Goal: Information Seeking & Learning: Learn about a topic

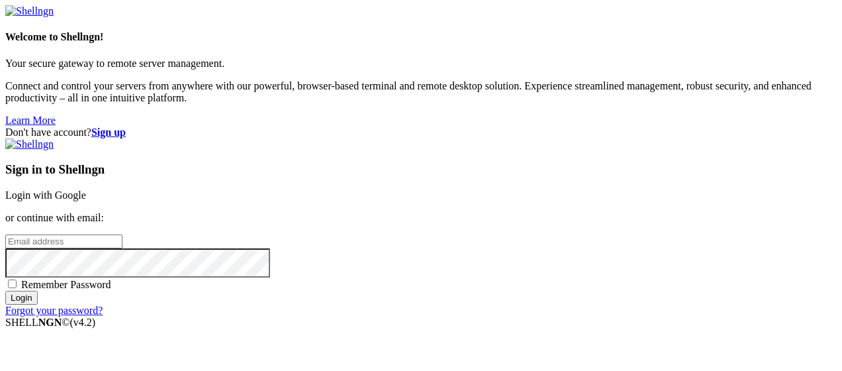
click at [86, 189] on link "Login with Google" at bounding box center [45, 194] width 81 height 11
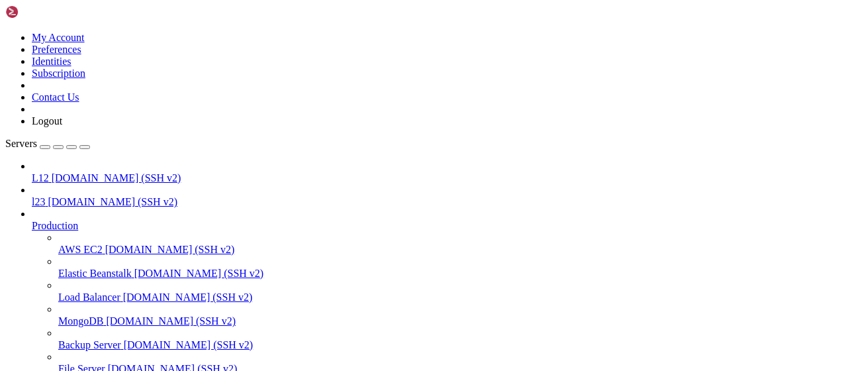
click at [45, 196] on span "l23" at bounding box center [38, 201] width 13 height 11
click at [79, 196] on span "[DOMAIN_NAME] (SSH v2)" at bounding box center [113, 201] width 130 height 11
click at [87, 196] on link "l23 [DOMAIN_NAME] (SSH v2)" at bounding box center [434, 202] width 805 height 12
click at [45, 196] on span "l23" at bounding box center [38, 201] width 13 height 11
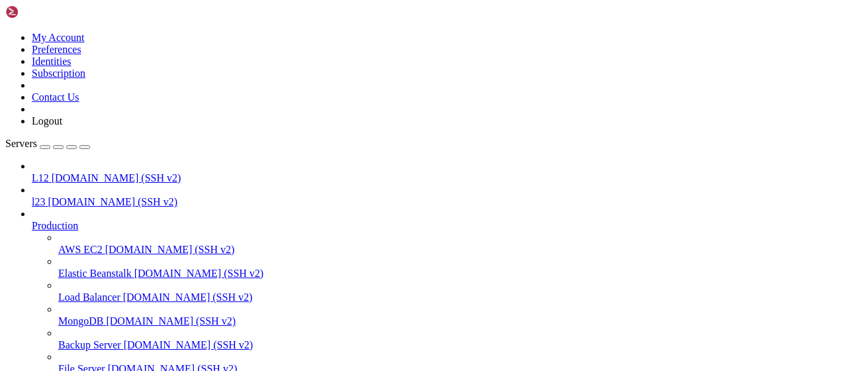
scroll to position [799, 0]
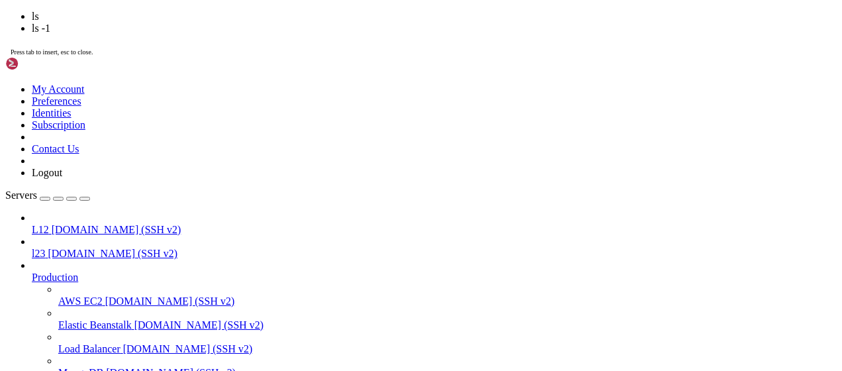
scroll to position [821, 0]
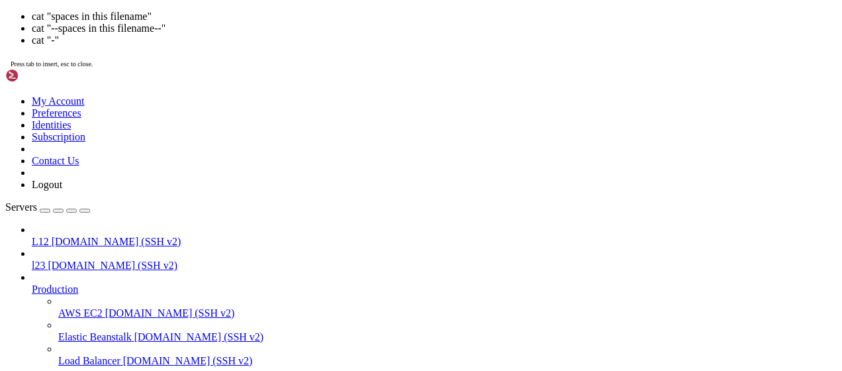
drag, startPoint x: 24, startPoint y: 1094, endPoint x: 135, endPoint y: 1094, distance: 111.2
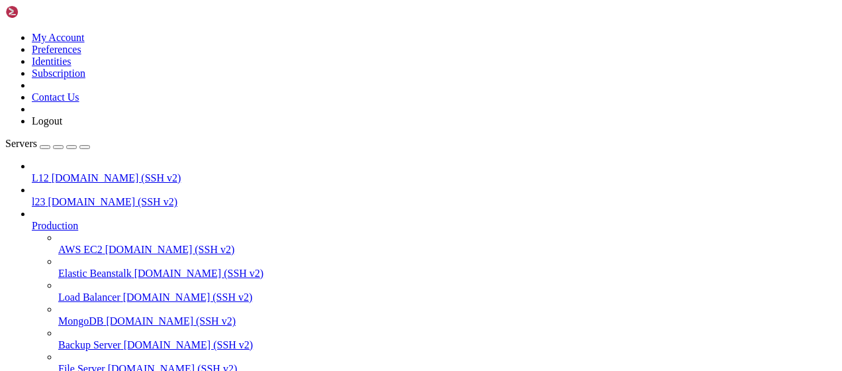
drag, startPoint x: 149, startPoint y: 1032, endPoint x: 23, endPoint y: 1031, distance: 125.8
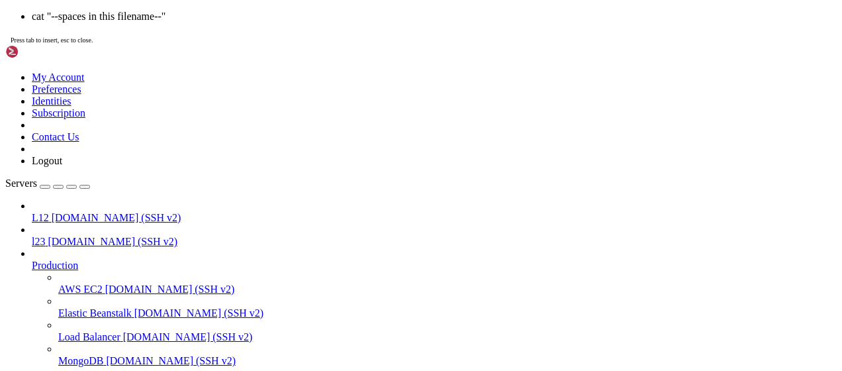
scroll to position [878, 0]
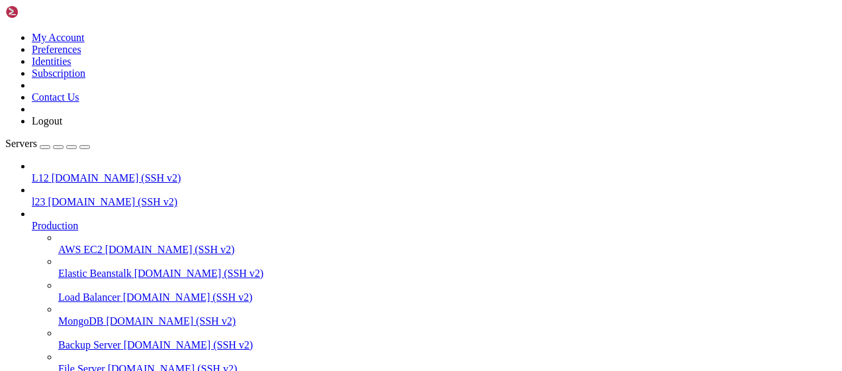
drag, startPoint x: 160, startPoint y: 974, endPoint x: 10, endPoint y: 976, distance: 149.6
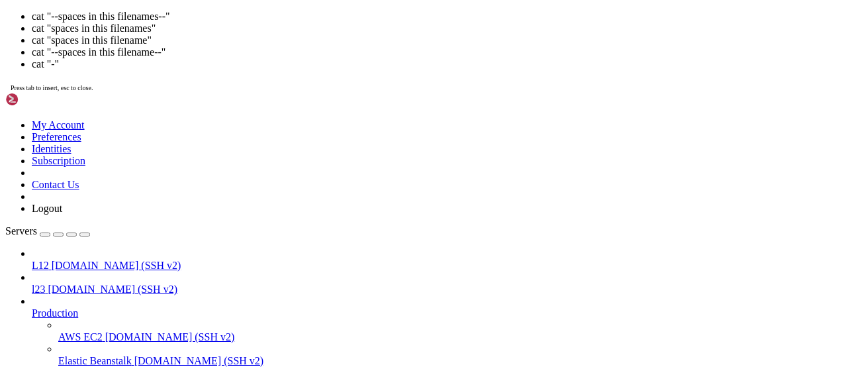
drag, startPoint x: 458, startPoint y: 1186, endPoint x: 204, endPoint y: 1134, distance: 259.4
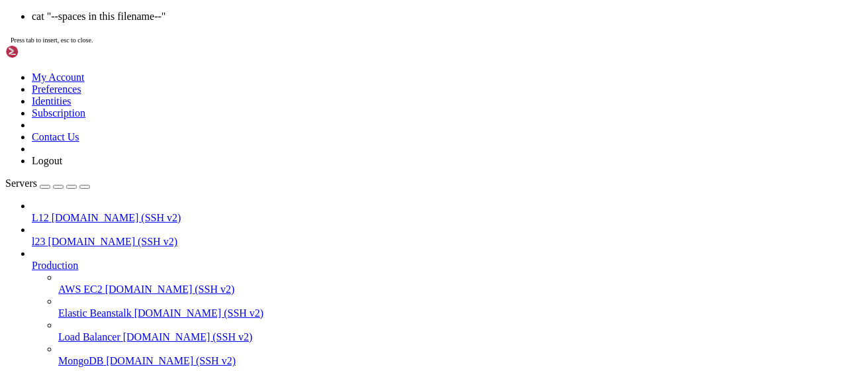
drag, startPoint x: 204, startPoint y: 1086, endPoint x: 526, endPoint y: 1065, distance: 322.4
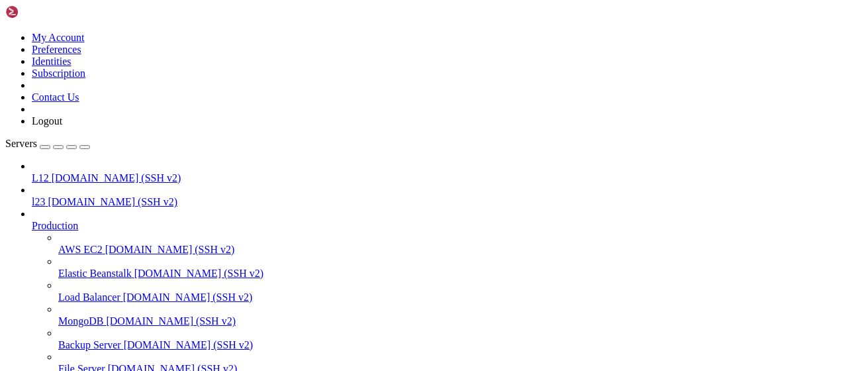
scroll to position [912, 0]
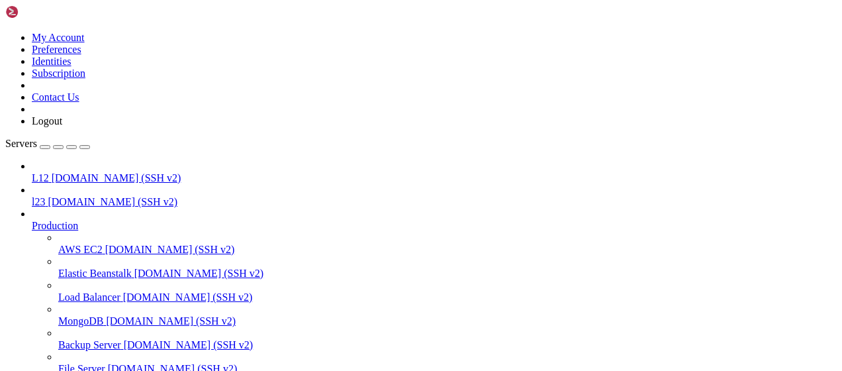
drag, startPoint x: 160, startPoint y: 1031, endPoint x: 13, endPoint y: 1030, distance: 147.0
drag, startPoint x: 165, startPoint y: 1025, endPoint x: 331, endPoint y: 1036, distance: 166.5
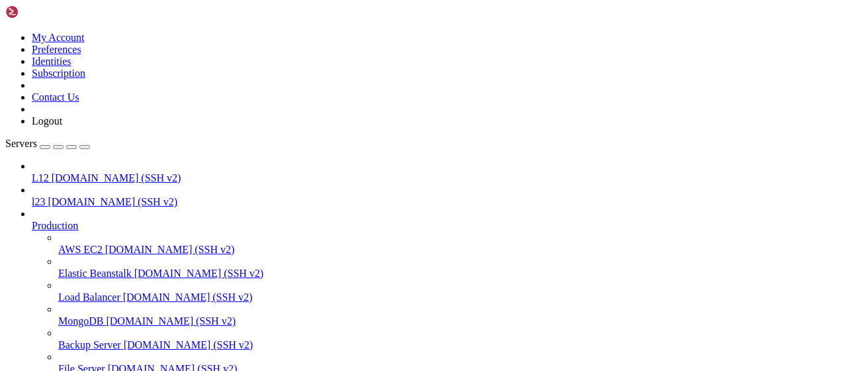
drag, startPoint x: 320, startPoint y: 931, endPoint x: 367, endPoint y: 1007, distance: 88.9
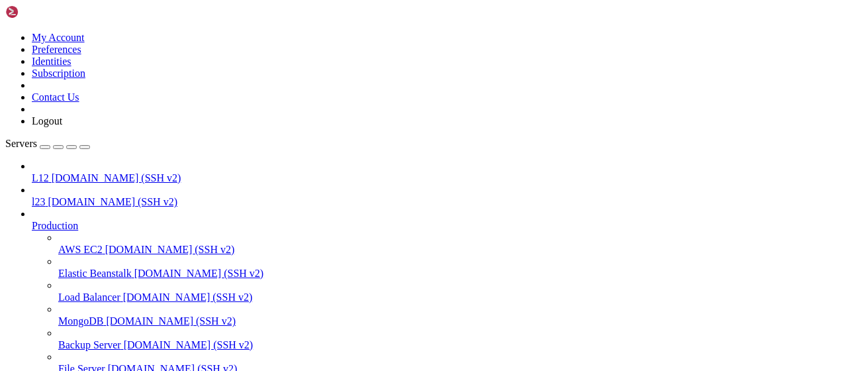
drag, startPoint x: 442, startPoint y: 1032, endPoint x: 291, endPoint y: 1030, distance: 150.9
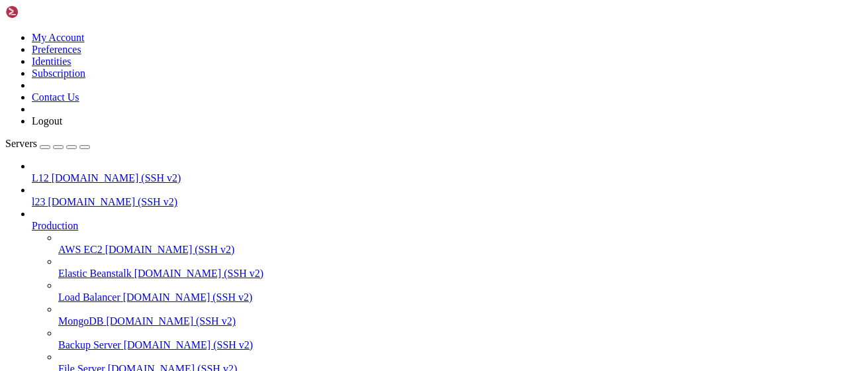
drag, startPoint x: 286, startPoint y: 1029, endPoint x: 435, endPoint y: 1028, distance: 148.9
drag, startPoint x: 346, startPoint y: 1031, endPoint x: 289, endPoint y: 1032, distance: 56.3
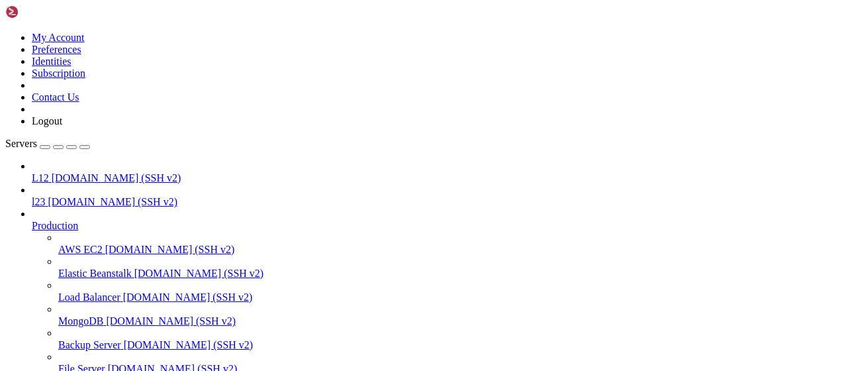
drag, startPoint x: 335, startPoint y: 978, endPoint x: 352, endPoint y: 1037, distance: 60.7
drag, startPoint x: 194, startPoint y: 1031, endPoint x: 11, endPoint y: 1031, distance: 182.7
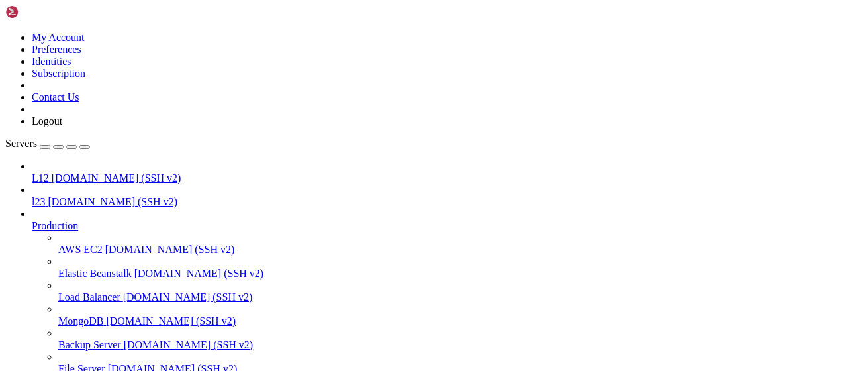
drag, startPoint x: 614, startPoint y: 927, endPoint x: 560, endPoint y: 923, distance: 53.8
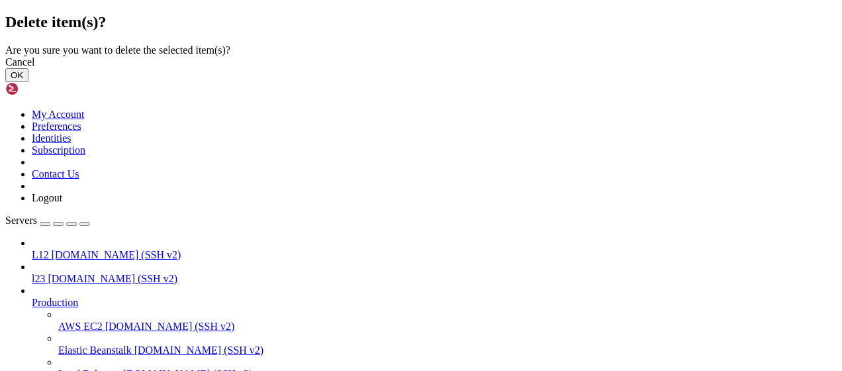
click at [28, 82] on button "OK" at bounding box center [16, 75] width 23 height 14
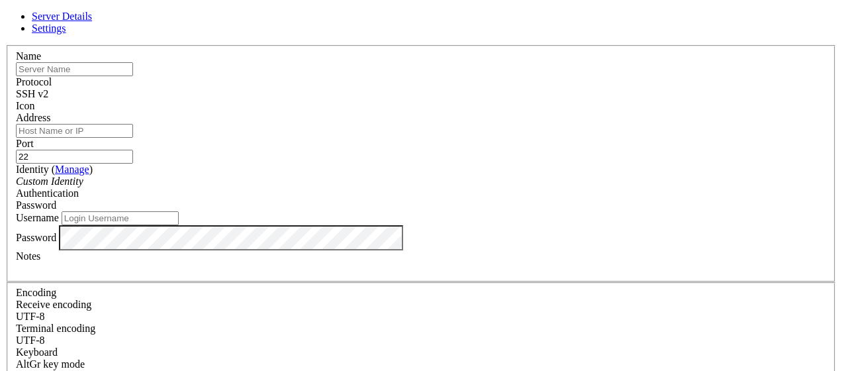
click at [133, 138] on input "Address" at bounding box center [74, 131] width 117 height 14
click at [133, 76] on input "text" at bounding box center [74, 69] width 117 height 14
type input "l34"
click at [133, 138] on input "Address" at bounding box center [74, 131] width 117 height 14
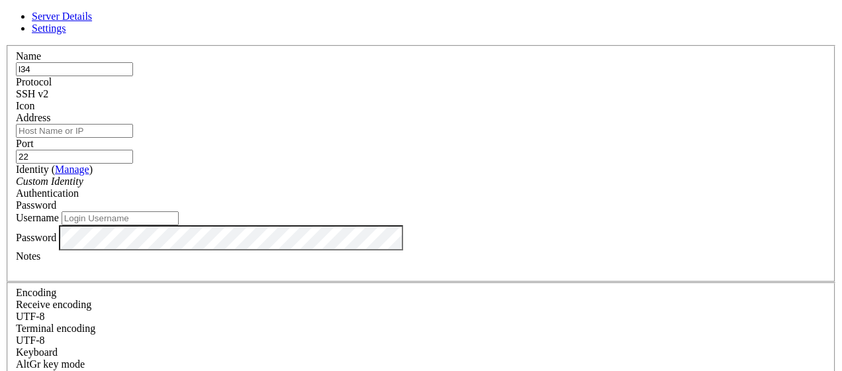
paste input "[DOMAIN_NAME]"
type input "[DOMAIN_NAME]"
click at [133, 150] on input "22" at bounding box center [74, 157] width 117 height 14
type input "2220"
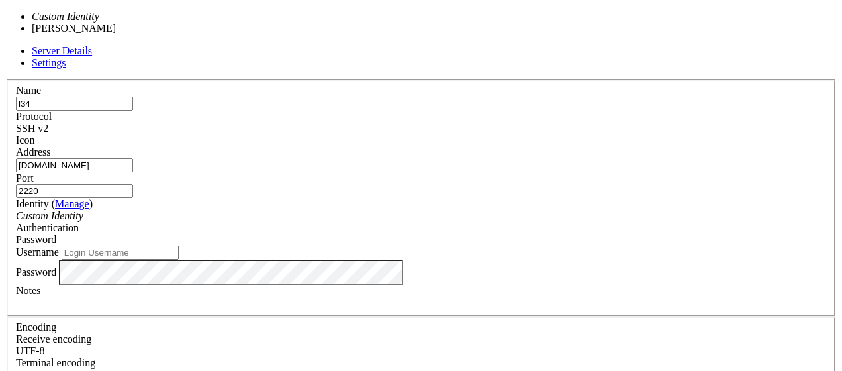
click at [345, 210] on div "Custom Identity" at bounding box center [421, 216] width 810 height 12
click at [59, 246] on label "Username" at bounding box center [37, 251] width 43 height 11
click at [179, 246] on input "Username" at bounding box center [120, 253] width 117 height 14
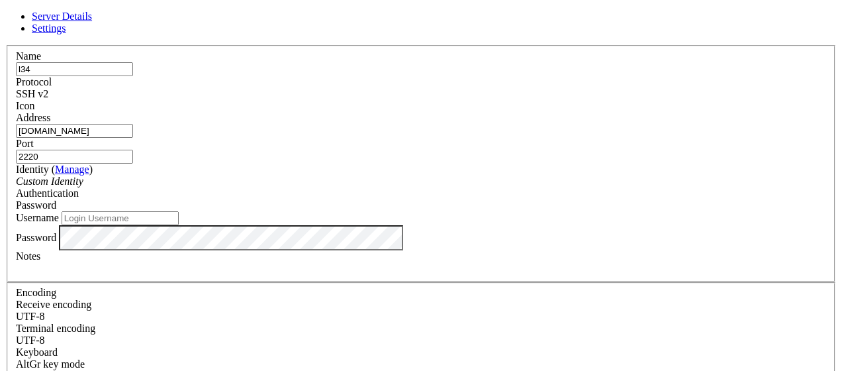
click at [179, 225] on input "Username" at bounding box center [120, 218] width 117 height 14
type input "bandit3"
click at [814, 232] on div "Server Details Settings Name l34 Protocol SSH v2 Icon" at bounding box center [420, 284] width 831 height 547
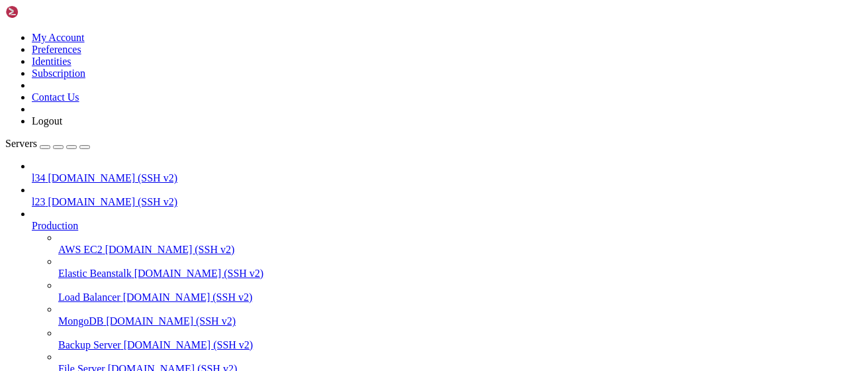
click at [96, 172] on span "[DOMAIN_NAME] (SSH v2)" at bounding box center [113, 177] width 130 height 11
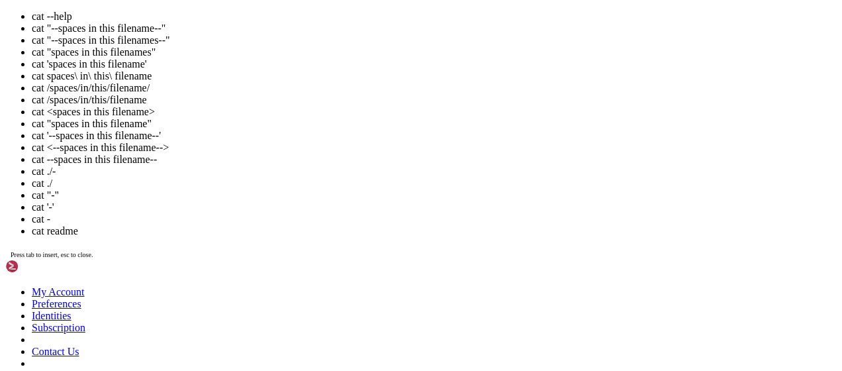
drag, startPoint x: 372, startPoint y: 1283, endPoint x: 361, endPoint y: 1283, distance: 10.6
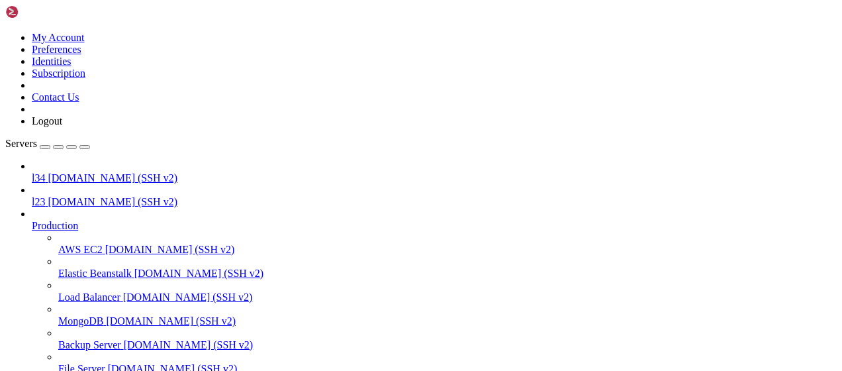
drag, startPoint x: 375, startPoint y: 1031, endPoint x: 328, endPoint y: 1036, distance: 46.6
drag, startPoint x: 350, startPoint y: 1045, endPoint x: 293, endPoint y: 1037, distance: 57.5
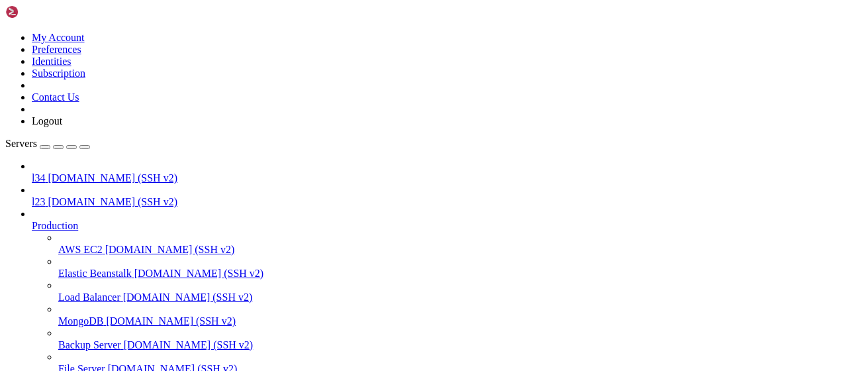
scroll to position [923, 0]
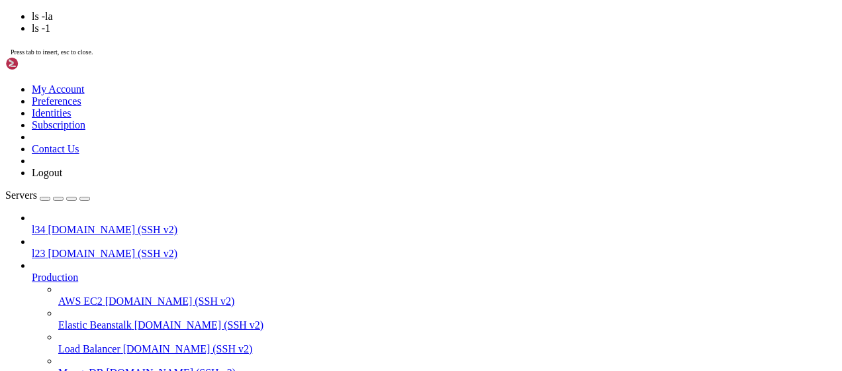
drag, startPoint x: 371, startPoint y: 1084, endPoint x: 291, endPoint y: 1083, distance: 80.1
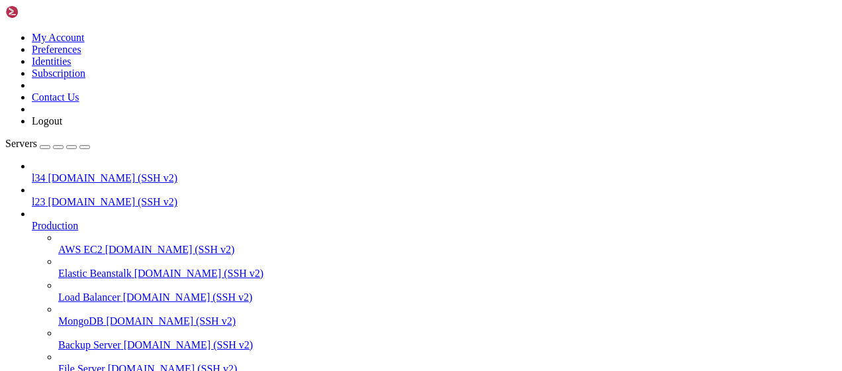
drag, startPoint x: 305, startPoint y: 1038, endPoint x: 279, endPoint y: 1045, distance: 27.5
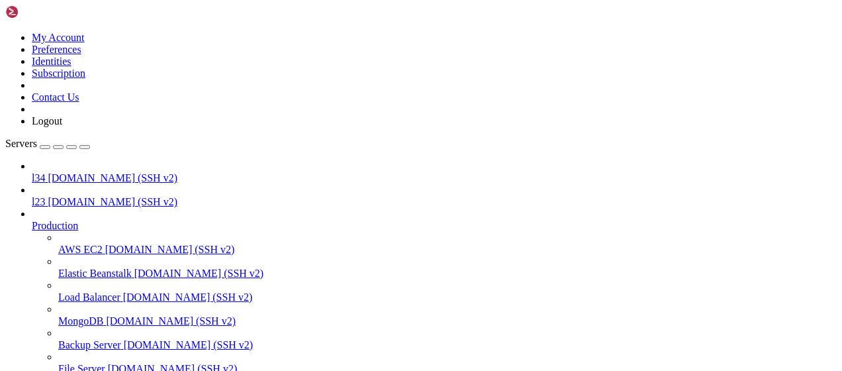
drag, startPoint x: 289, startPoint y: 986, endPoint x: 371, endPoint y: 984, distance: 82.8
drag, startPoint x: 355, startPoint y: 1033, endPoint x: 309, endPoint y: 1026, distance: 46.2
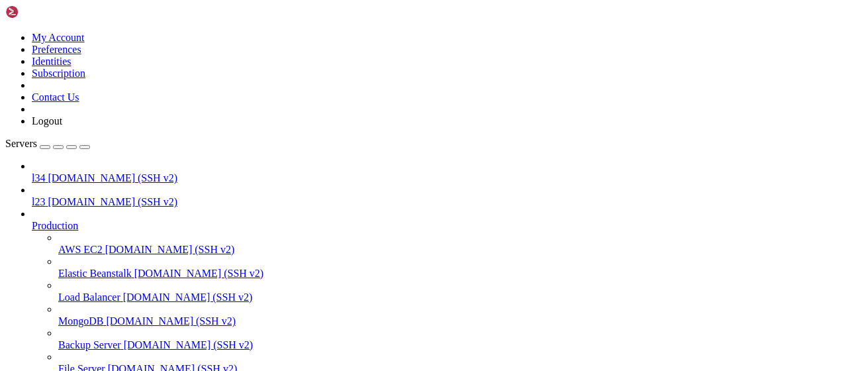
drag, startPoint x: 285, startPoint y: 917, endPoint x: 372, endPoint y: 916, distance: 87.4
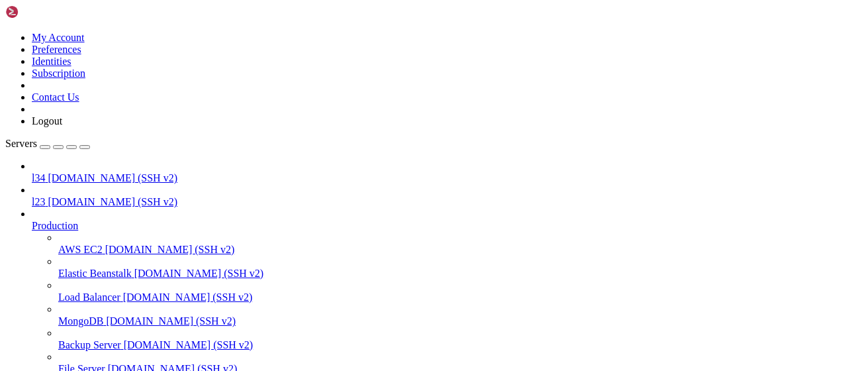
drag, startPoint x: 346, startPoint y: 1023, endPoint x: 335, endPoint y: 1034, distance: 15.0
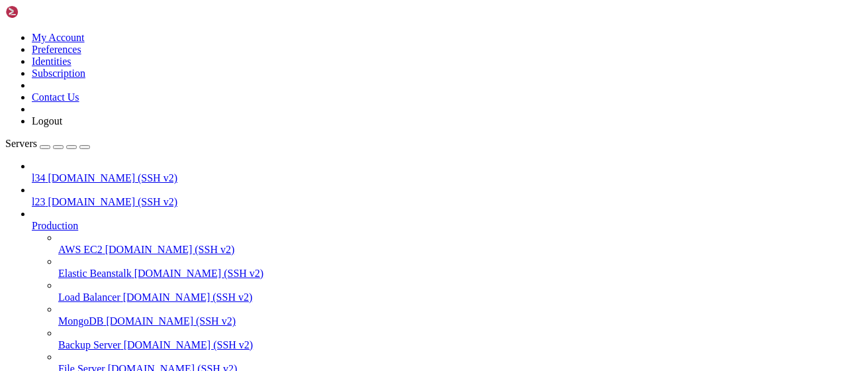
drag, startPoint x: 378, startPoint y: 882, endPoint x: 11, endPoint y: 855, distance: 368.4
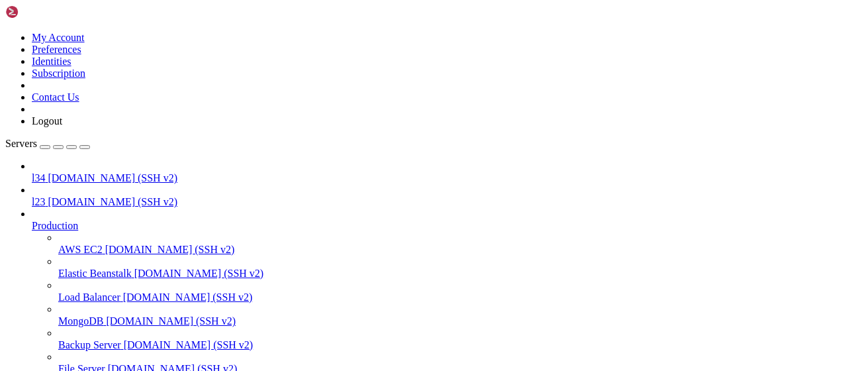
drag, startPoint x: 273, startPoint y: 873, endPoint x: 370, endPoint y: 872, distance: 96.6
drag, startPoint x: 373, startPoint y: 874, endPoint x: 275, endPoint y: 873, distance: 98.0
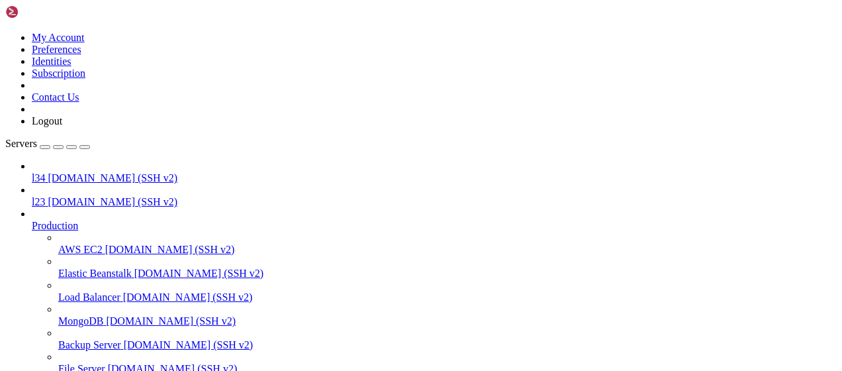
drag, startPoint x: 302, startPoint y: 1008, endPoint x: 390, endPoint y: 1036, distance: 92.3
drag, startPoint x: 192, startPoint y: 1030, endPoint x: 11, endPoint y: 1033, distance: 181.4
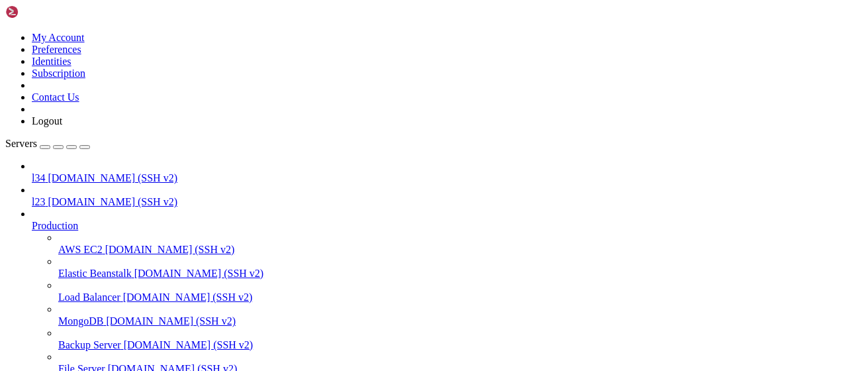
scroll to position [1530, 0]
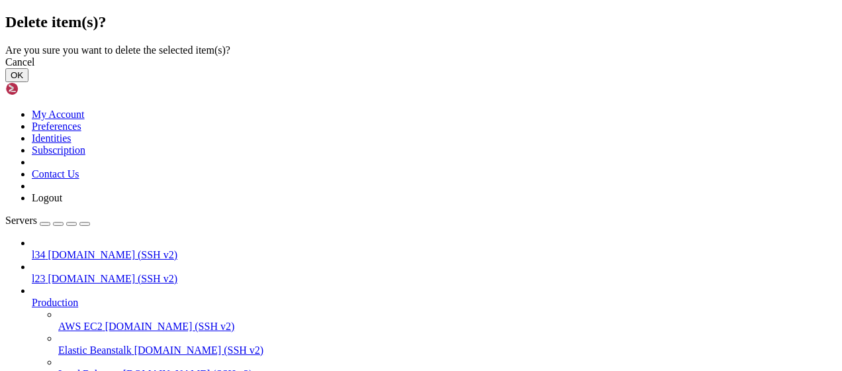
click at [28, 82] on button "OK" at bounding box center [16, 75] width 23 height 14
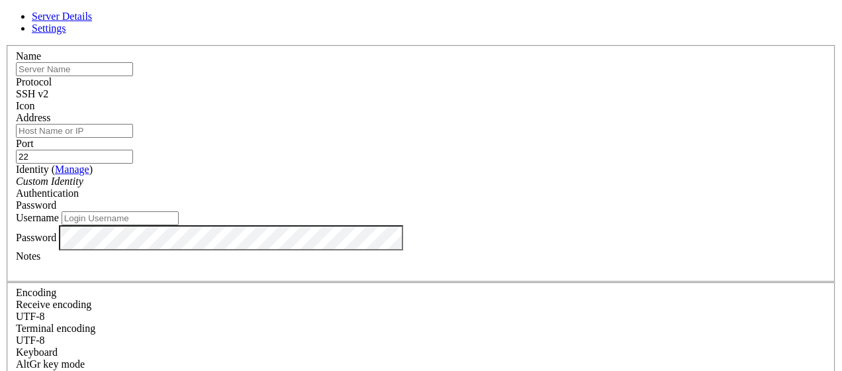
click at [133, 76] on input "text" at bounding box center [74, 69] width 117 height 14
type input "l454"
click at [133, 138] on input "Address" at bounding box center [74, 131] width 117 height 14
paste input "[DOMAIN_NAME]"
type input "[DOMAIN_NAME]"
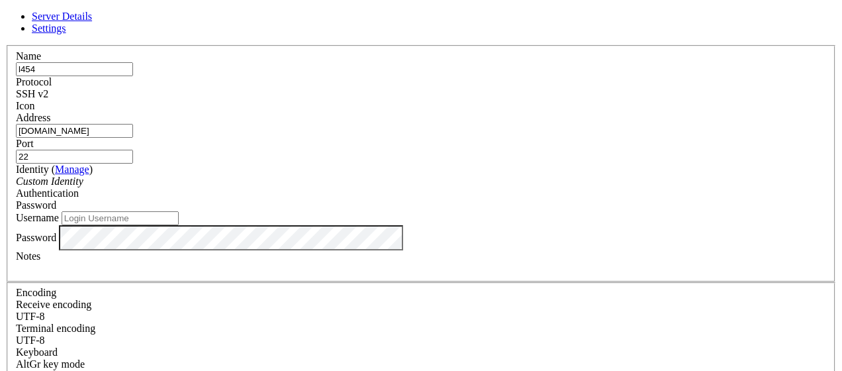
click at [133, 150] on input "22" at bounding box center [74, 157] width 117 height 14
type input "2220"
click at [763, 205] on div "Server Details Settings Name l454 Protocol SSH v2 Icon" at bounding box center [420, 284] width 831 height 547
click at [306, 250] on div "Password" at bounding box center [421, 237] width 810 height 25
click at [319, 225] on div "Username" at bounding box center [421, 218] width 810 height 14
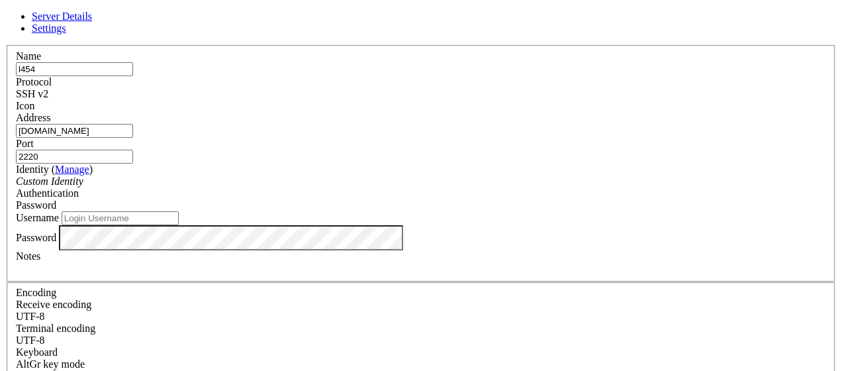
click at [179, 225] on input "Username" at bounding box center [120, 218] width 117 height 14
type input "bandit4"
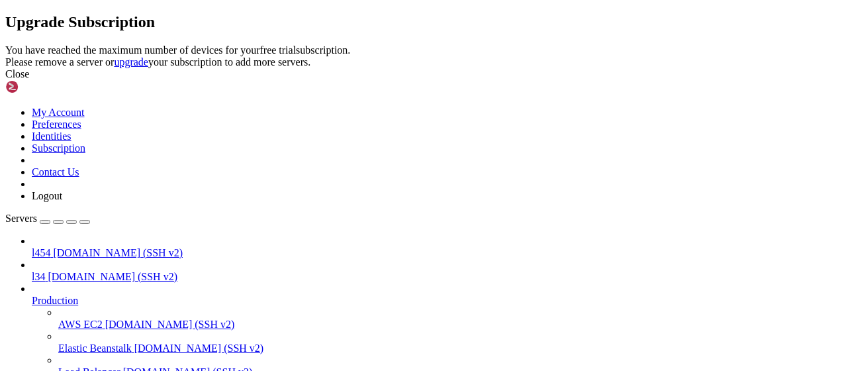
click at [5, 44] on link at bounding box center [5, 44] width 0 height 0
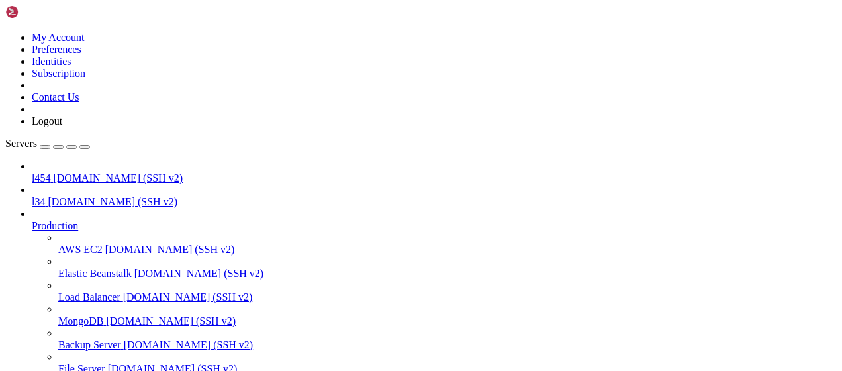
click at [66, 172] on span "[DOMAIN_NAME] (SSH v2)" at bounding box center [118, 177] width 130 height 11
click at [32, 220] on icon at bounding box center [32, 220] width 0 height 0
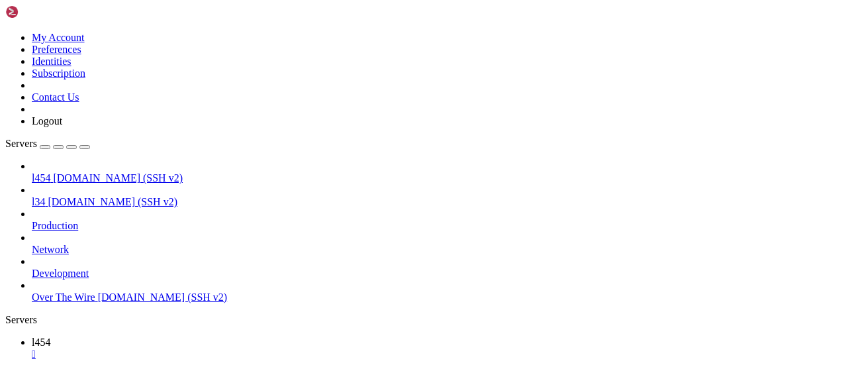
scroll to position [799, 0]
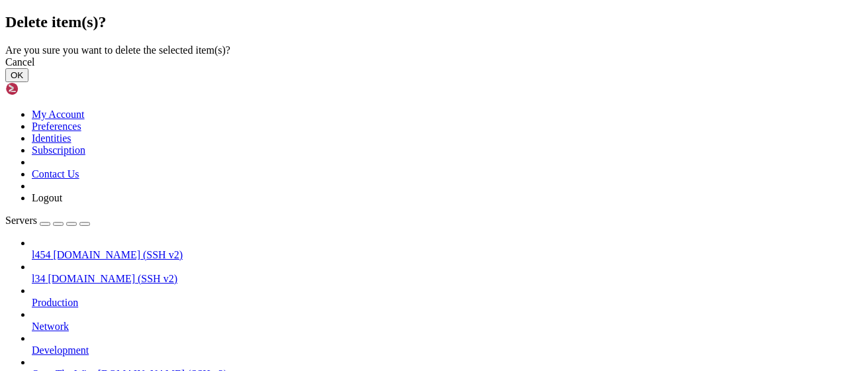
click at [28, 82] on button "OK" at bounding box center [16, 75] width 23 height 14
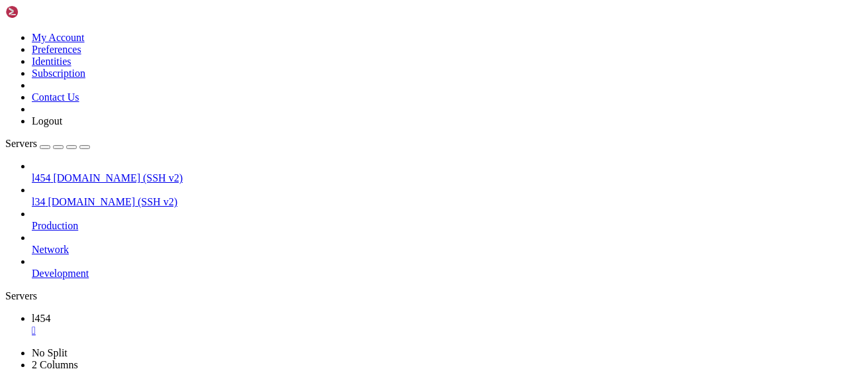
drag, startPoint x: 175, startPoint y: 710, endPoint x: 183, endPoint y: 695, distance: 17.2
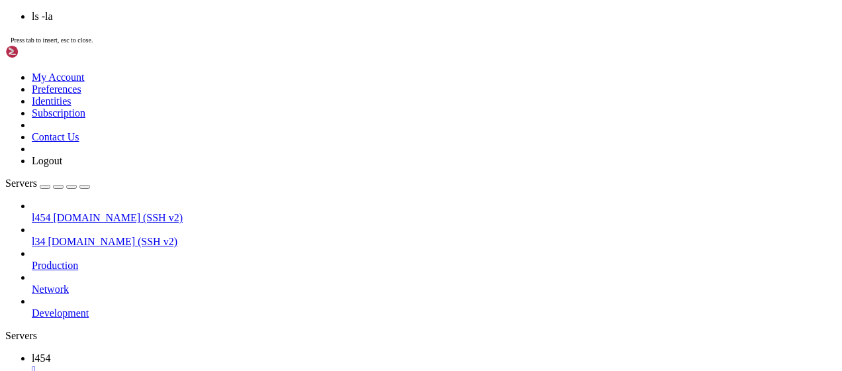
scroll to position [101, 0]
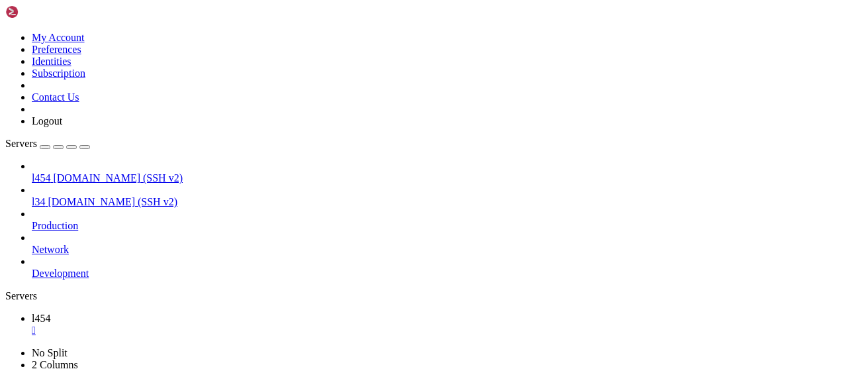
drag, startPoint x: 514, startPoint y: 624, endPoint x: 11, endPoint y: 615, distance: 503.2
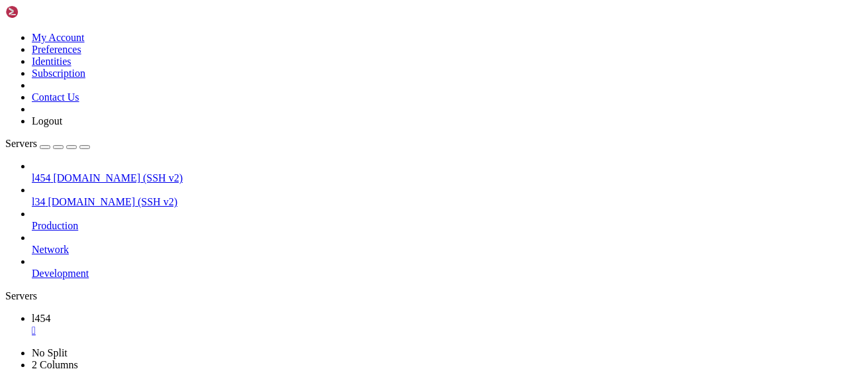
drag, startPoint x: 297, startPoint y: 682, endPoint x: 336, endPoint y: 752, distance: 80.6
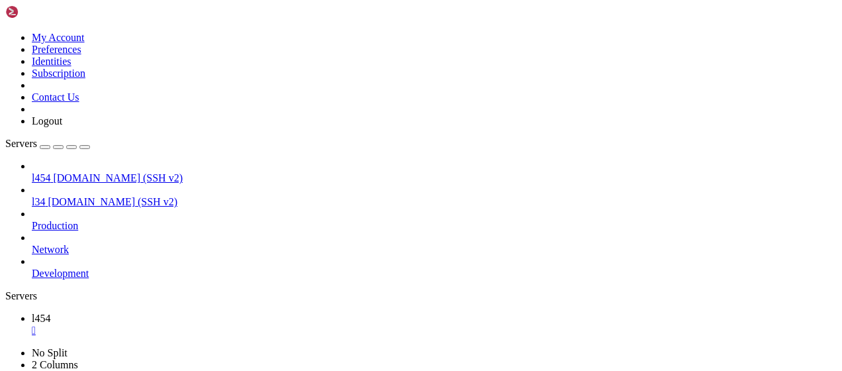
scroll to position [439, 0]
drag, startPoint x: 193, startPoint y: 793, endPoint x: 11, endPoint y: 797, distance: 182.7
click at [217, 324] on div "" at bounding box center [434, 330] width 805 height 12
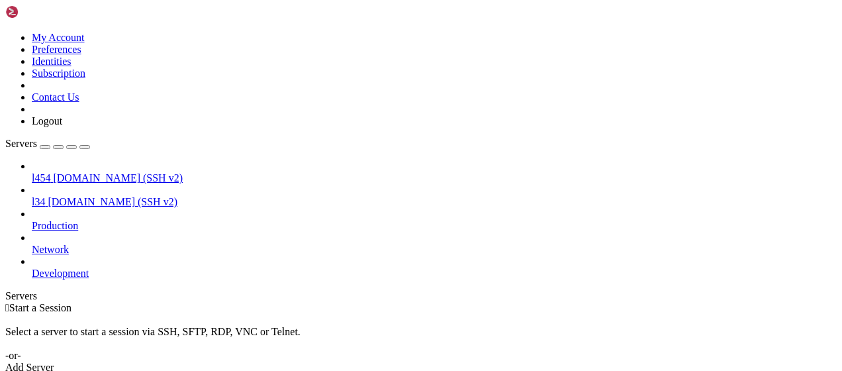
click at [516, 361] on div "Add Server" at bounding box center [420, 367] width 831 height 12
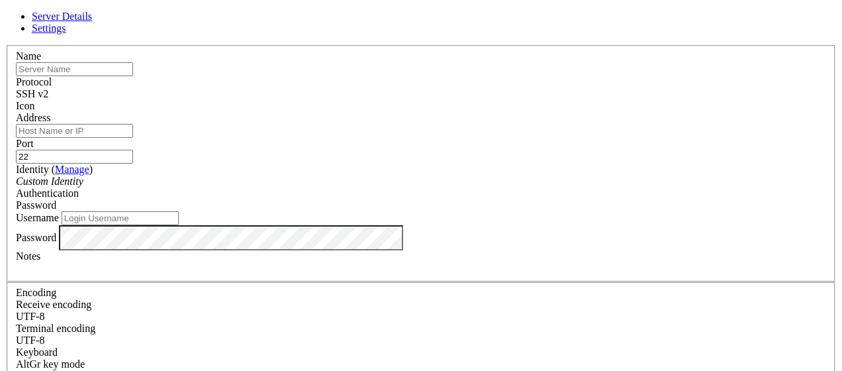
click at [133, 76] on input "text" at bounding box center [74, 69] width 117 height 14
type input "l56"
click at [133, 138] on input "Address" at bounding box center [74, 131] width 117 height 14
paste input "[DOMAIN_NAME]"
type input "[DOMAIN_NAME]"
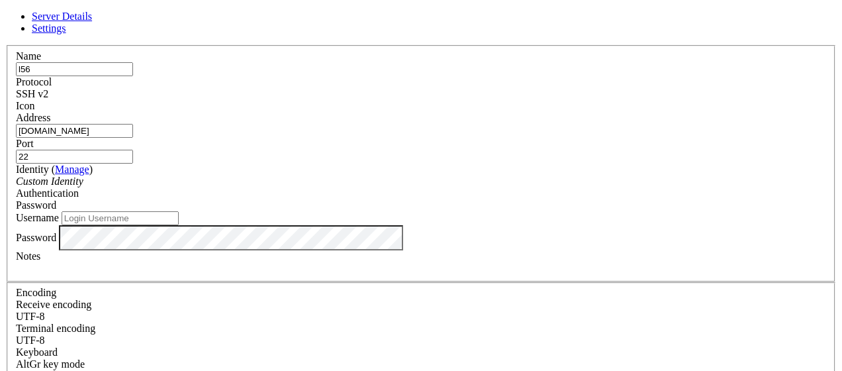
click at [133, 150] on input "22" at bounding box center [74, 157] width 117 height 14
type input "2220"
drag, startPoint x: 789, startPoint y: 199, endPoint x: 782, endPoint y: 200, distance: 6.7
click at [789, 199] on div "Server Details Settings Name l56 Protocol SSH v2 Icon" at bounding box center [420, 284] width 831 height 547
click at [179, 225] on input "Username" at bounding box center [120, 218] width 117 height 14
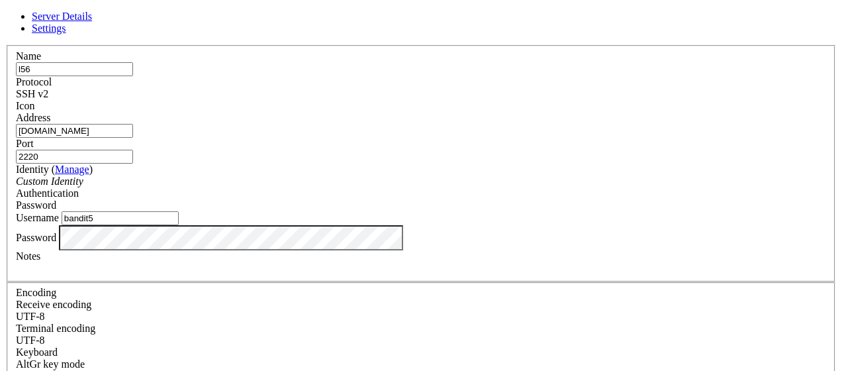
scroll to position [0, 0]
type input "bandit5"
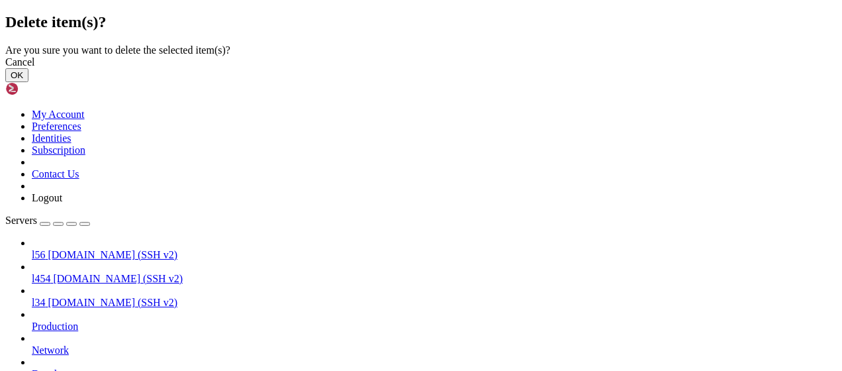
click at [28, 82] on button "OK" at bounding box center [16, 75] width 23 height 14
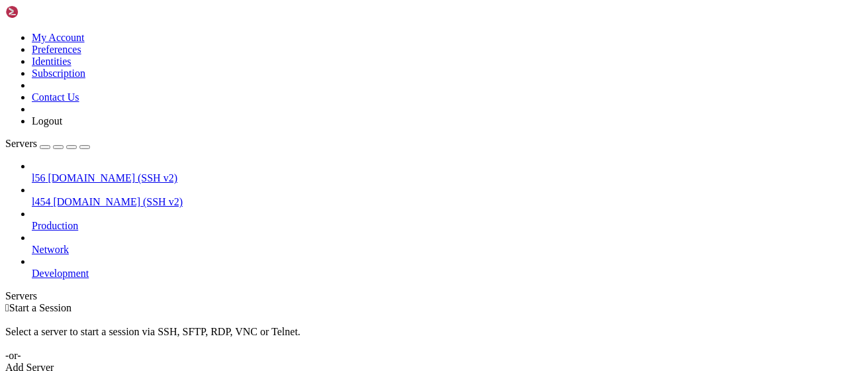
click at [78, 172] on span "[DOMAIN_NAME] (SSH v2)" at bounding box center [113, 177] width 130 height 11
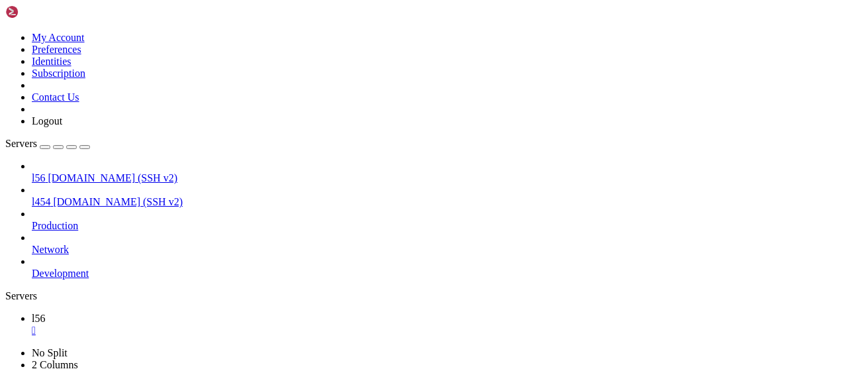
scroll to position [799, 0]
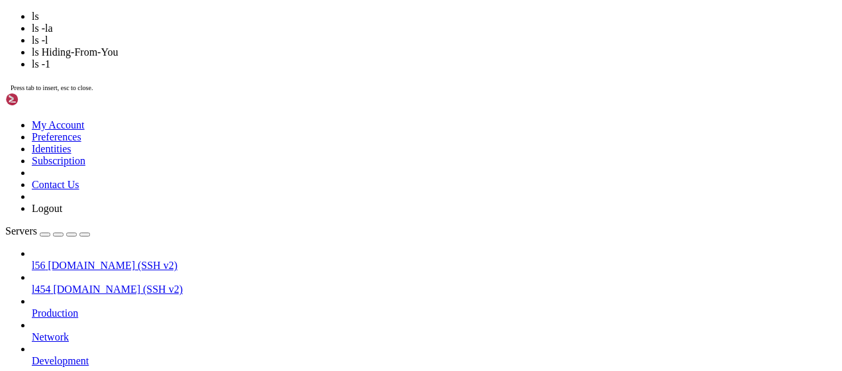
scroll to position [821, 0]
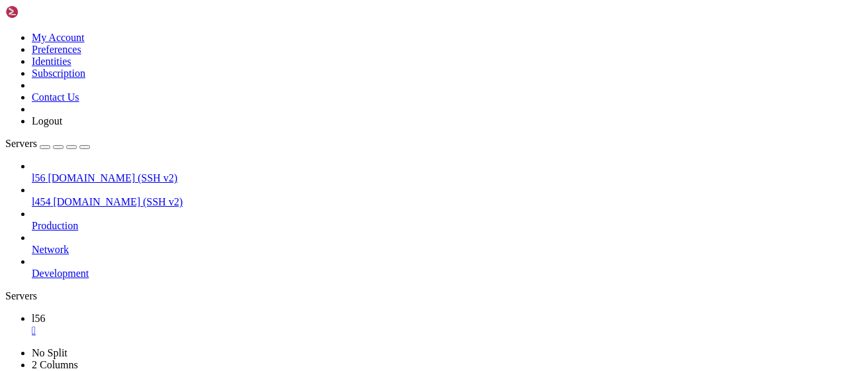
scroll to position [1362, 0]
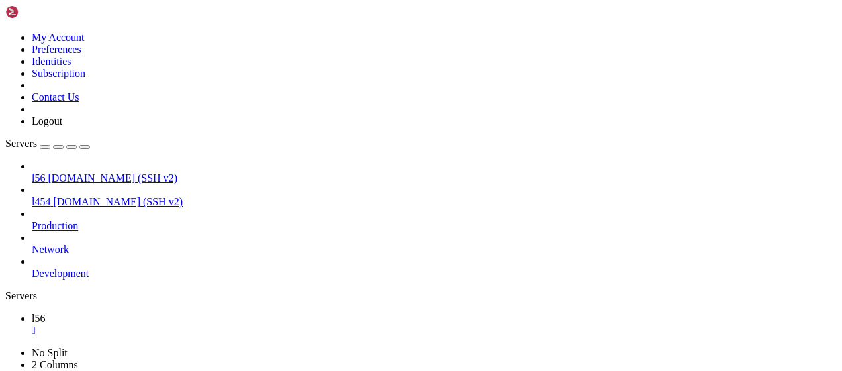
drag, startPoint x: 140, startPoint y: 816, endPoint x: 13, endPoint y: 802, distance: 128.4
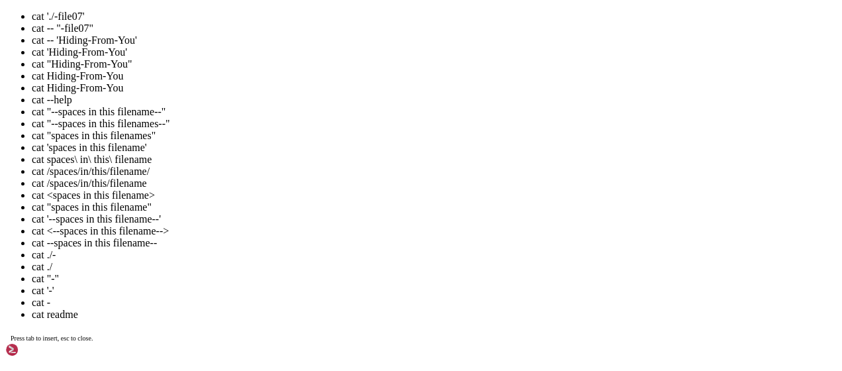
drag, startPoint x: 123, startPoint y: 1118, endPoint x: 11, endPoint y: 1119, distance: 112.5
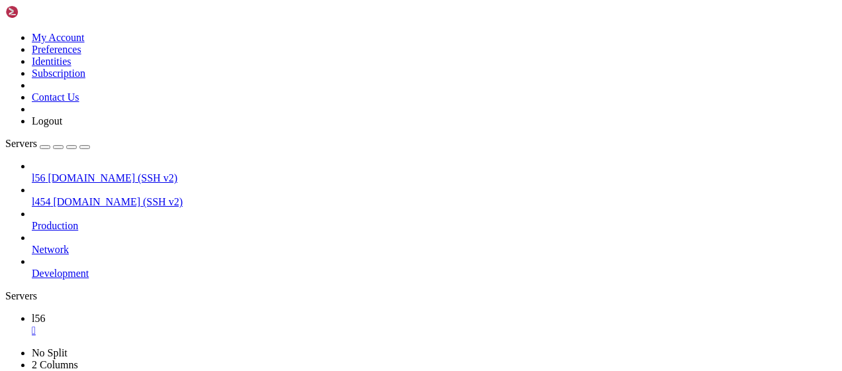
drag, startPoint x: 127, startPoint y: 663, endPoint x: 13, endPoint y: 648, distance: 114.8
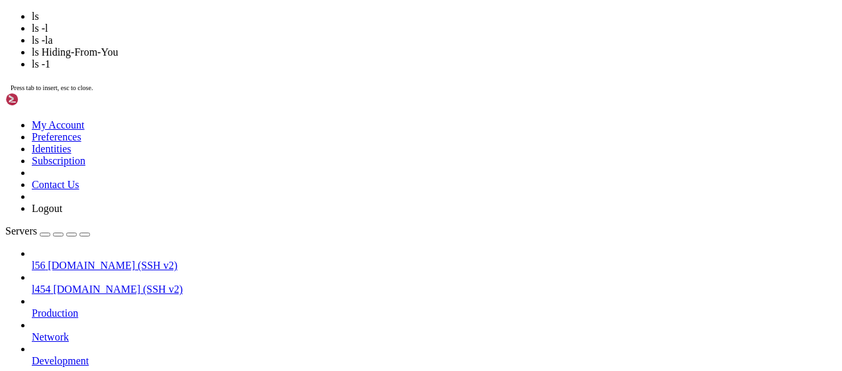
scroll to position [1857, 0]
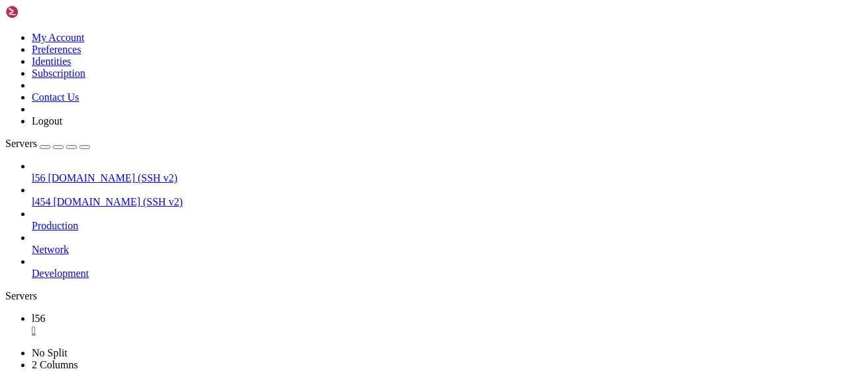
drag, startPoint x: 299, startPoint y: 796, endPoint x: 181, endPoint y: 808, distance: 117.7
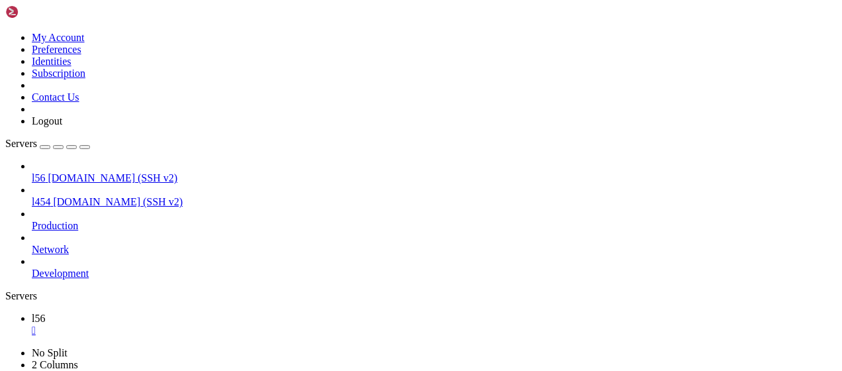
drag, startPoint x: 212, startPoint y: 818, endPoint x: 11, endPoint y: 798, distance: 201.5
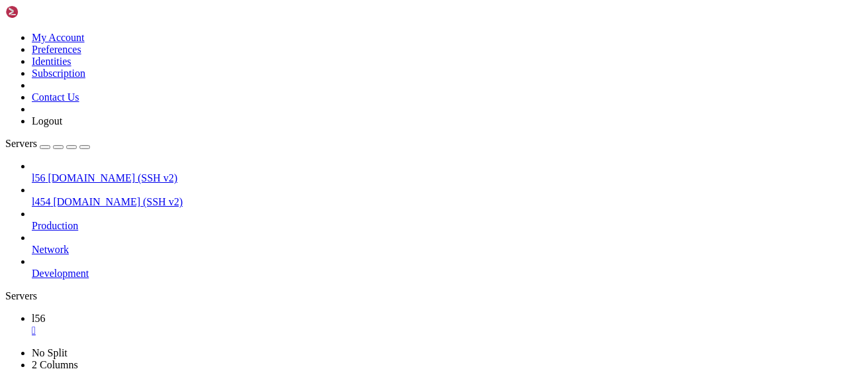
scroll to position [1947, 0]
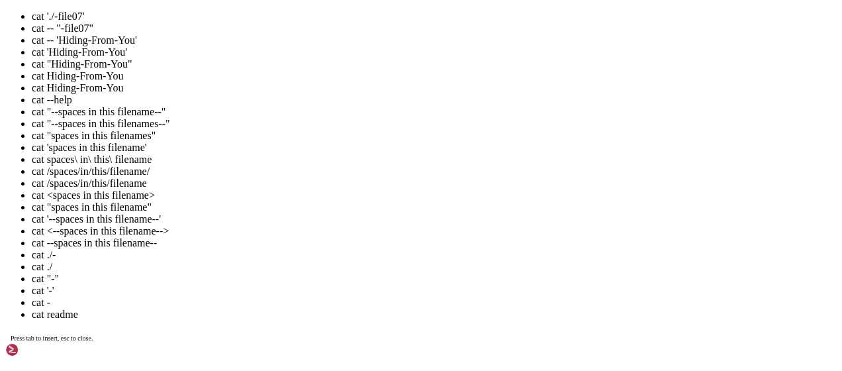
drag, startPoint x: 126, startPoint y: 1152, endPoint x: 12, endPoint y: 1153, distance: 113.9
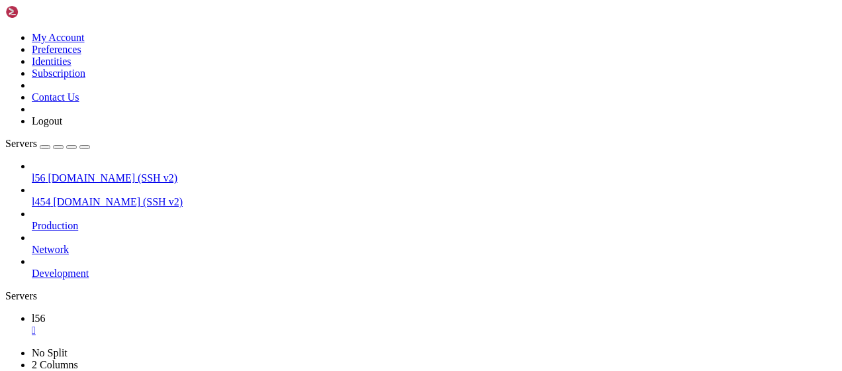
drag, startPoint x: 316, startPoint y: 917, endPoint x: 177, endPoint y: 824, distance: 166.5
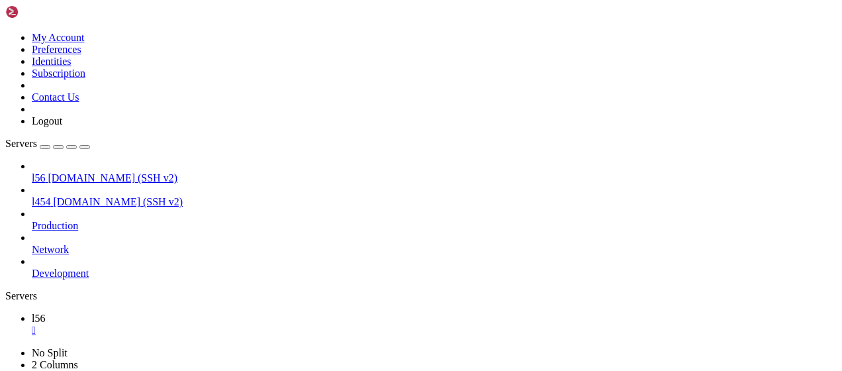
drag, startPoint x: 177, startPoint y: 824, endPoint x: 328, endPoint y: 829, distance: 150.4
drag, startPoint x: 193, startPoint y: 727, endPoint x: 11, endPoint y: 727, distance: 181.4
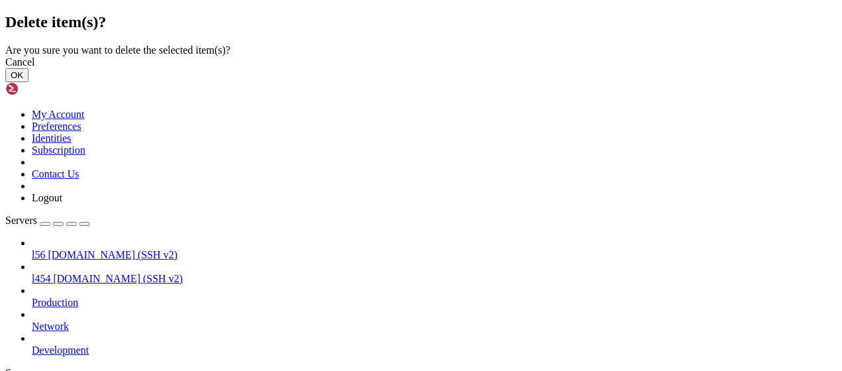
click at [28, 82] on button "OK" at bounding box center [16, 75] width 23 height 14
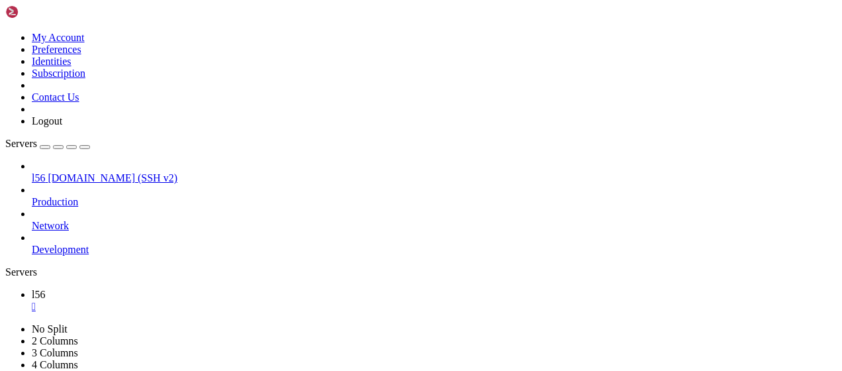
click at [214, 301] on div "" at bounding box center [434, 307] width 805 height 12
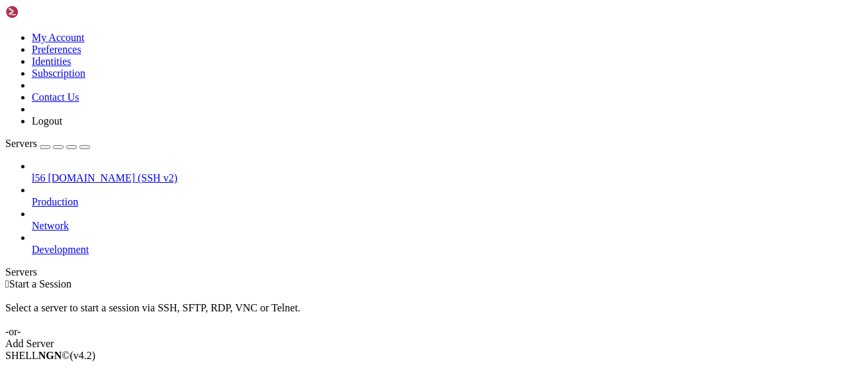
click at [500, 338] on div "Add Server" at bounding box center [420, 344] width 831 height 12
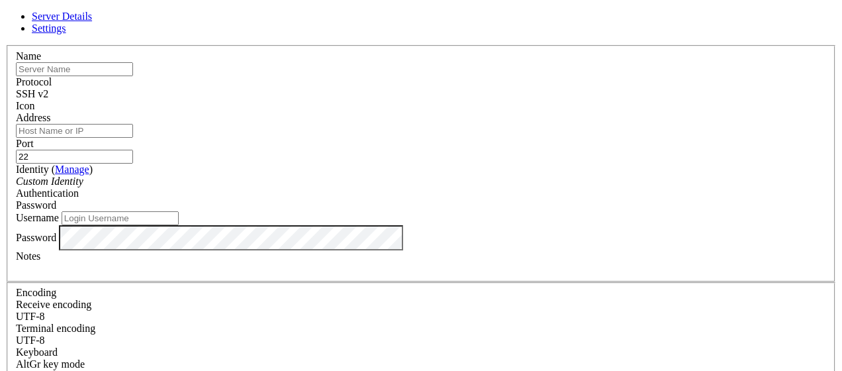
click at [133, 76] on input "text" at bounding box center [74, 69] width 117 height 14
type input "l67"
click at [179, 225] on input "Username" at bounding box center [120, 218] width 117 height 14
type input "bandit6"
paste input "[DOMAIN_NAME]"
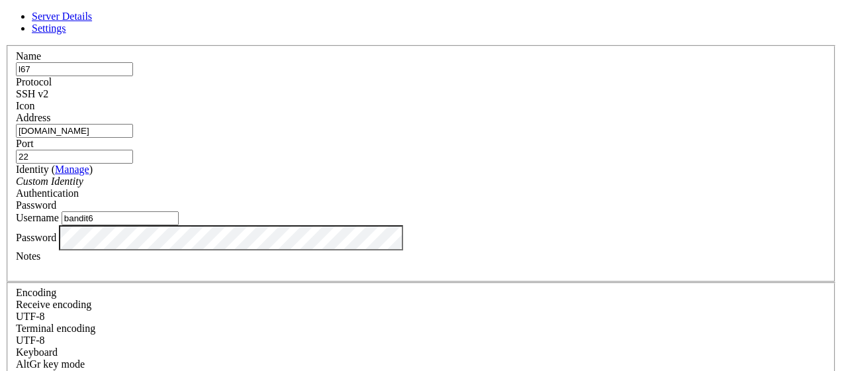
click at [133, 138] on input "[DOMAIN_NAME]" at bounding box center [74, 131] width 117 height 14
type input "[DOMAIN_NAME]"
click at [133, 150] on input "22" at bounding box center [74, 157] width 117 height 14
type input "2220"
click at [784, 222] on div "Server Details Settings Name l67 Protocol SSH v2 Icon" at bounding box center [420, 284] width 831 height 547
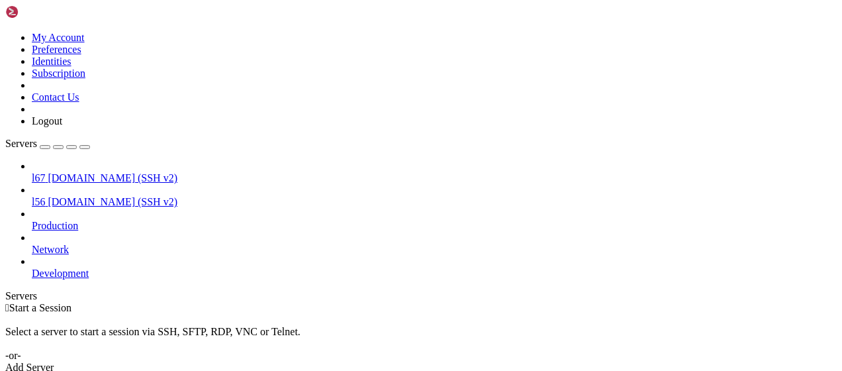
click at [73, 172] on span "[DOMAIN_NAME] (SSH v2)" at bounding box center [113, 177] width 130 height 11
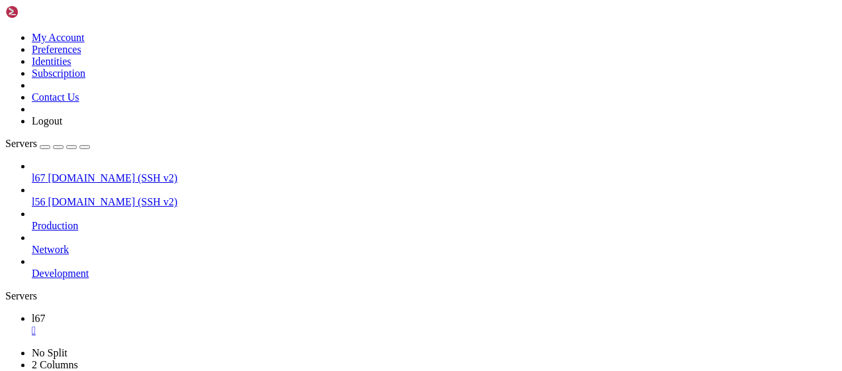
scroll to position [0, 0]
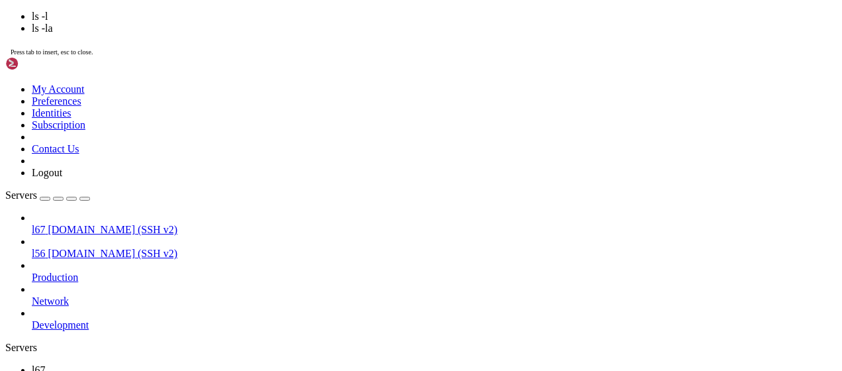
scroll to position [889, 0]
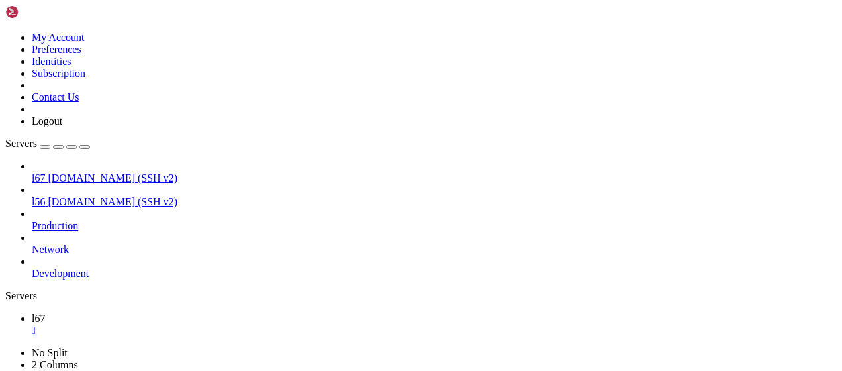
drag, startPoint x: 298, startPoint y: 817, endPoint x: 252, endPoint y: 816, distance: 46.4
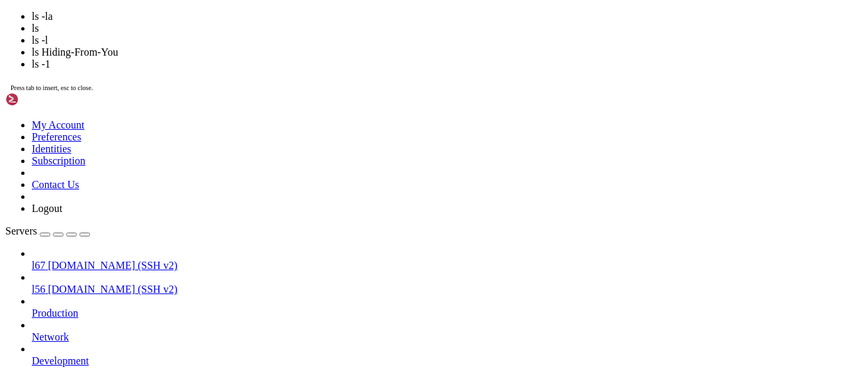
scroll to position [1418, 0]
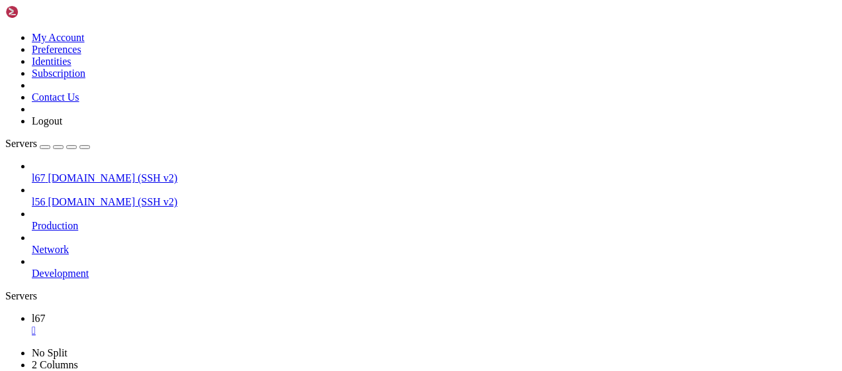
drag, startPoint x: 211, startPoint y: 817, endPoint x: 12, endPoint y: 816, distance: 199.3
drag, startPoint x: 120, startPoint y: 826, endPoint x: 398, endPoint y: 827, distance: 277.4
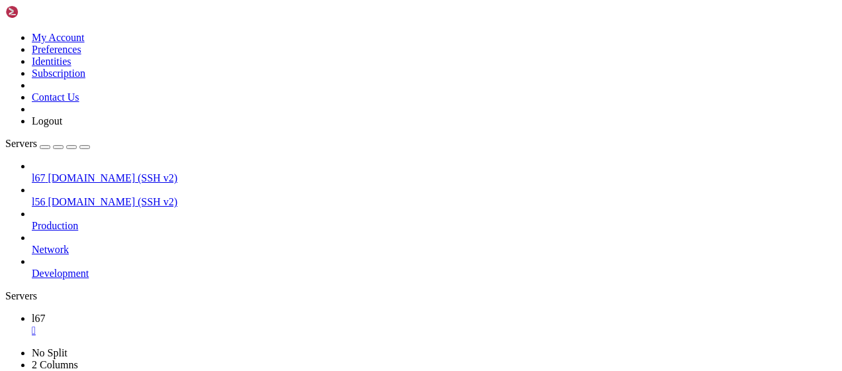
scroll to position [2825, 0]
drag, startPoint x: 193, startPoint y: 819, endPoint x: 13, endPoint y: 818, distance: 180.1
click at [212, 324] on div "" at bounding box center [434, 330] width 805 height 12
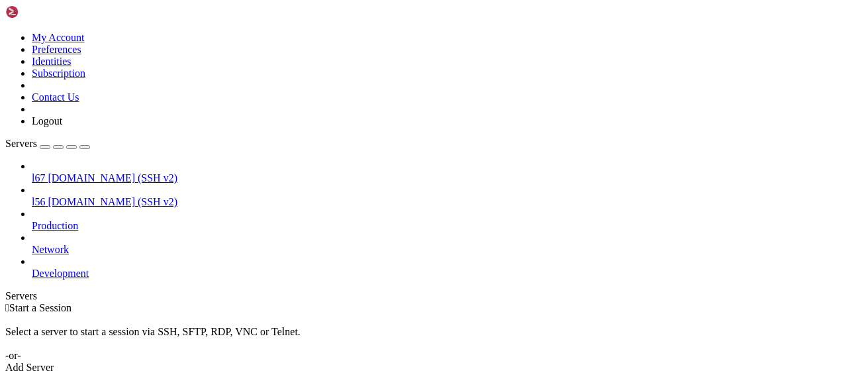
click at [489, 361] on link "Add Server" at bounding box center [420, 367] width 831 height 12
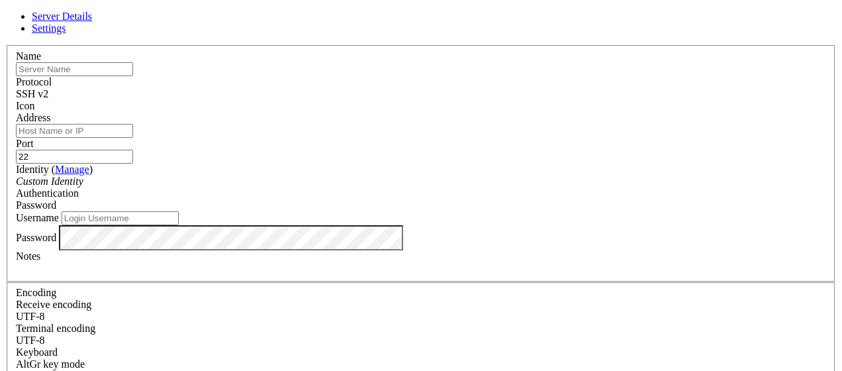
click at [133, 76] on input "text" at bounding box center [74, 69] width 117 height 14
type input "l78"
click at [133, 138] on input "Address" at bounding box center [74, 131] width 117 height 14
click at [133, 150] on input "22" at bounding box center [74, 157] width 117 height 14
type input "2220"
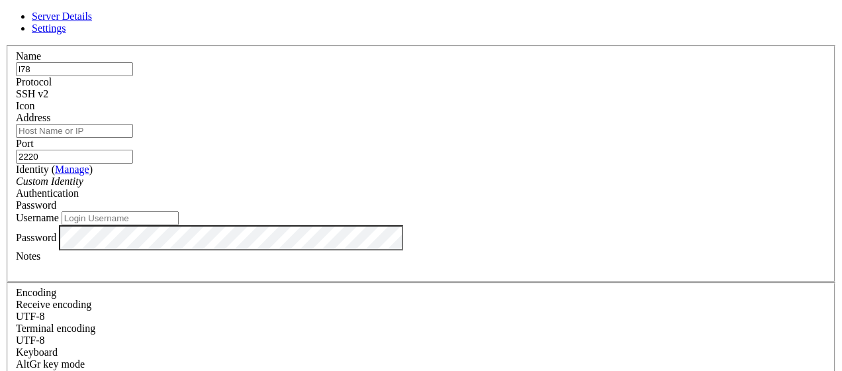
click at [179, 225] on input "Username" at bounding box center [120, 218] width 117 height 14
type input "bandit7"
click at [682, 232] on div "Server Details Settings Name l78 Protocol SSH v2 Icon" at bounding box center [420, 284] width 831 height 547
paste input "[DOMAIN_NAME]"
click at [133, 134] on input "[DOMAIN_NAME]" at bounding box center [74, 131] width 117 height 14
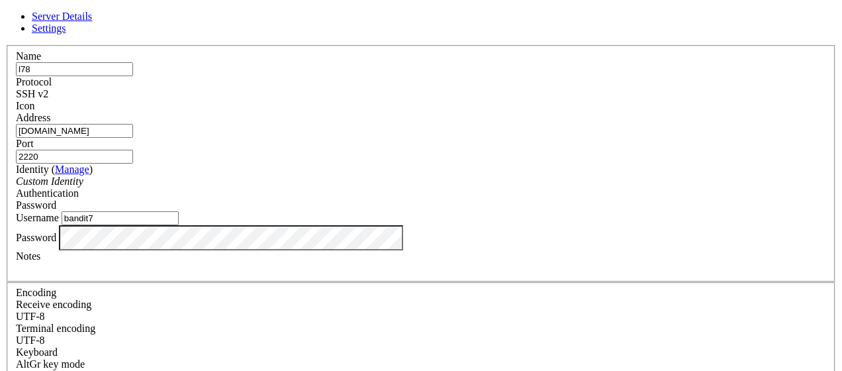
scroll to position [57, 0]
type input "[DOMAIN_NAME]"
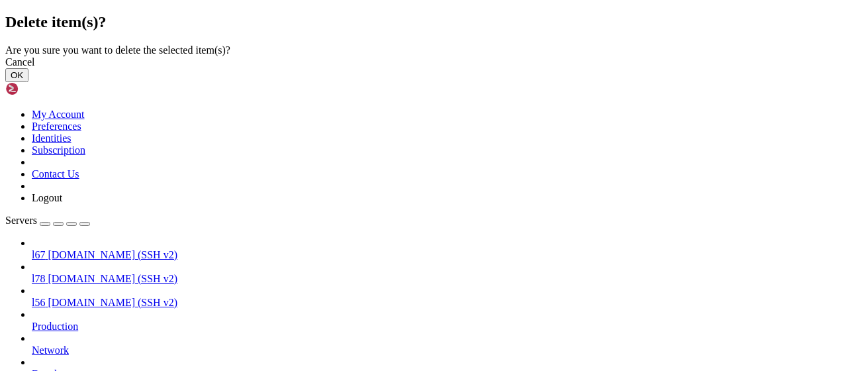
click at [28, 82] on button "OK" at bounding box center [16, 75] width 23 height 14
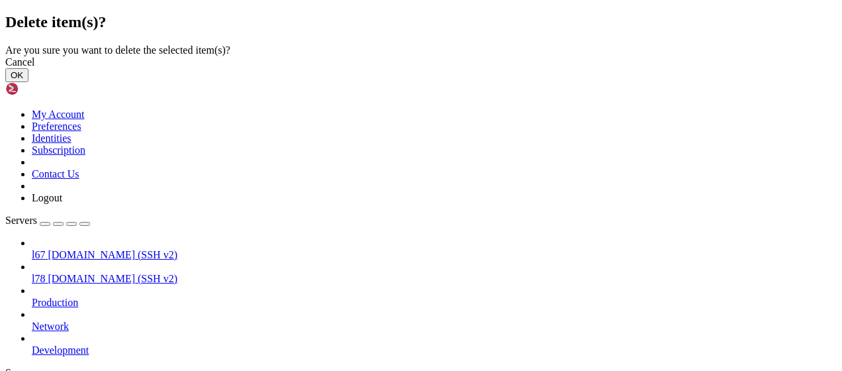
click at [28, 82] on button "OK" at bounding box center [16, 75] width 23 height 14
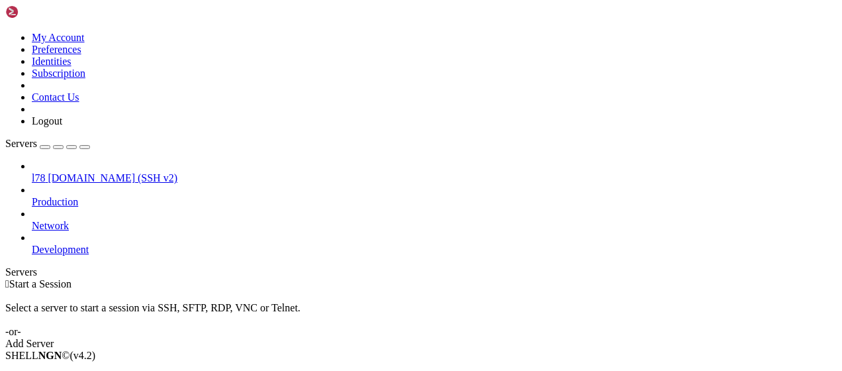
click at [89, 172] on link "l78 bandit.labs.overthewire.org (SSH v2)" at bounding box center [434, 178] width 805 height 12
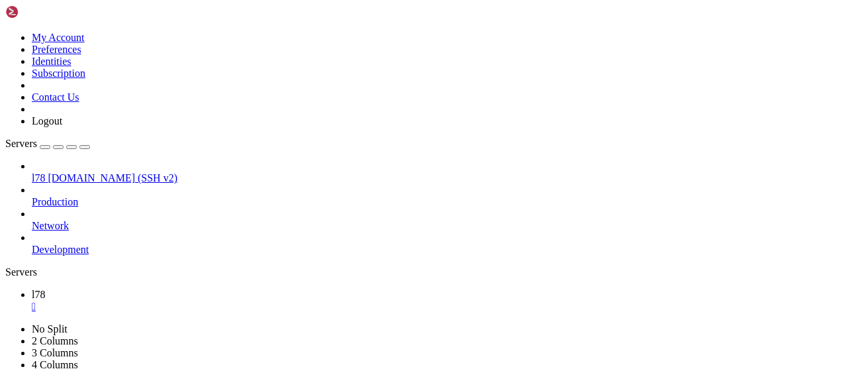
scroll to position [799, 0]
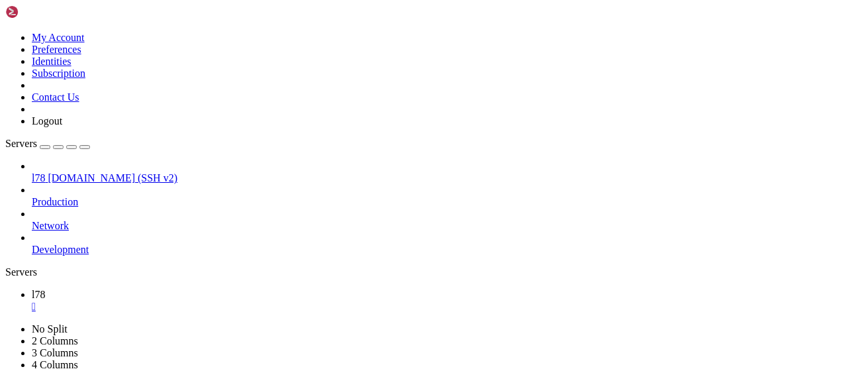
scroll to position [1110083, 0]
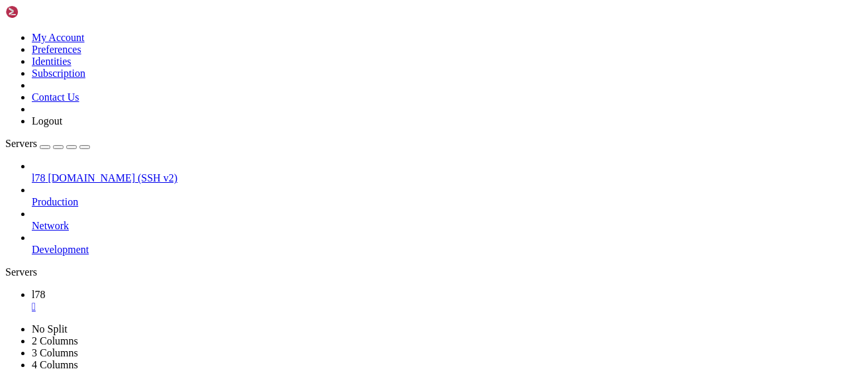
drag, startPoint x: 282, startPoint y: 794, endPoint x: 101, endPoint y: 791, distance: 180.7
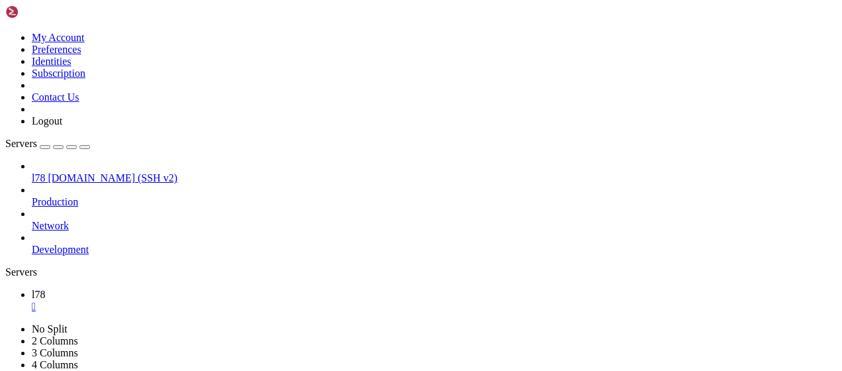
drag, startPoint x: 283, startPoint y: 779, endPoint x: 99, endPoint y: 781, distance: 183.4
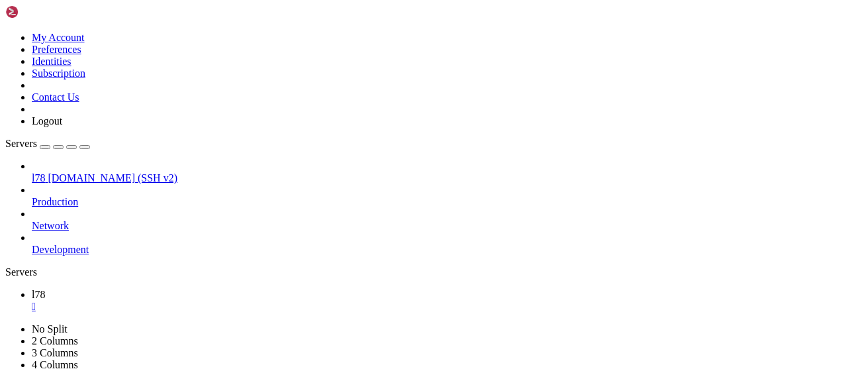
scroll to position [1110128, 0]
click at [210, 301] on div "" at bounding box center [434, 307] width 805 height 12
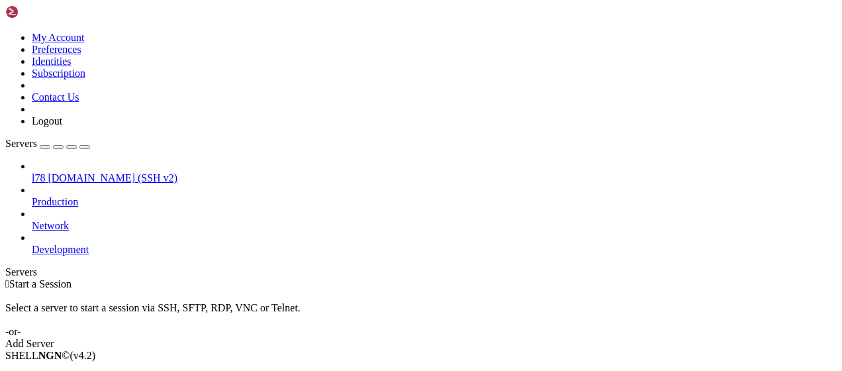
click at [480, 338] on div "Add Server" at bounding box center [420, 344] width 831 height 12
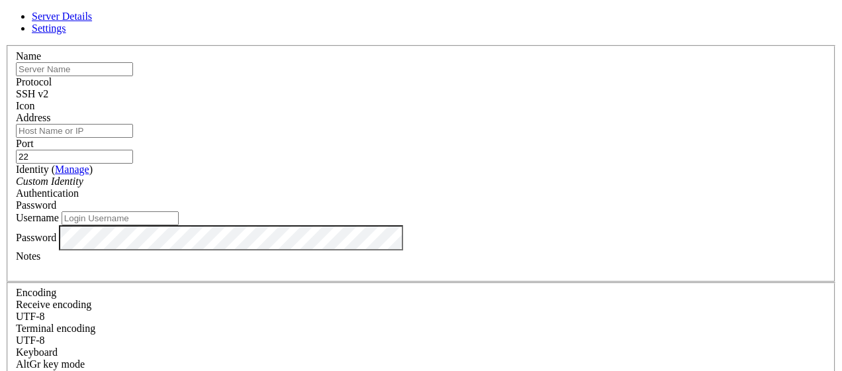
click at [133, 76] on input "text" at bounding box center [74, 69] width 117 height 14
type input "l89"
click at [133, 138] on input "Address" at bounding box center [74, 131] width 117 height 14
paste input "[DOMAIN_NAME]"
type input "[DOMAIN_NAME]"
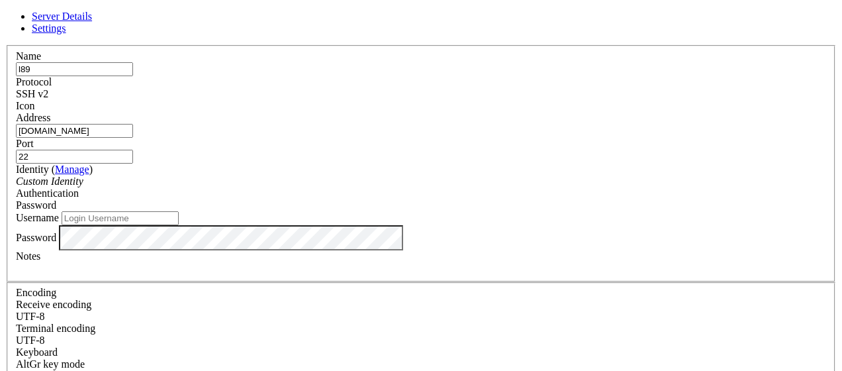
click at [133, 150] on input "22" at bounding box center [74, 157] width 117 height 14
type input "2220"
click at [179, 225] on input "Username" at bounding box center [120, 218] width 117 height 14
type input "n"
type input "bandit8"
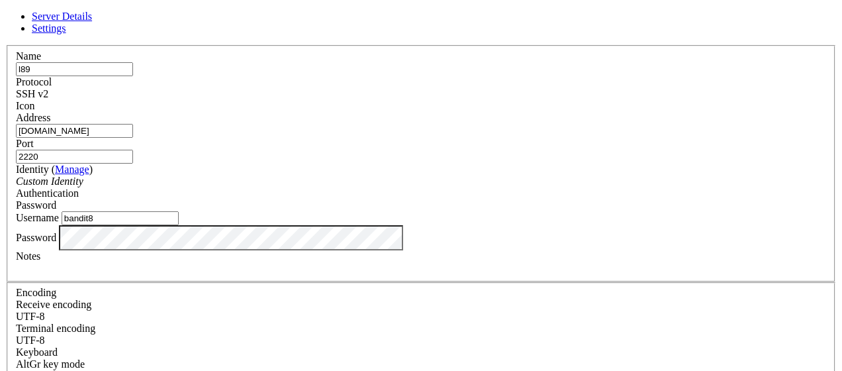
drag, startPoint x: 747, startPoint y: 221, endPoint x: 619, endPoint y: 237, distance: 128.7
click at [747, 221] on div "Server Details Settings Name l89 Protocol SSH v2 Icon" at bounding box center [420, 284] width 831 height 547
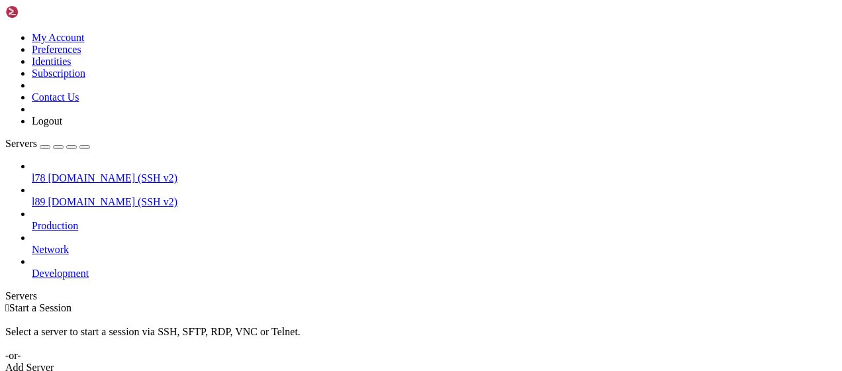
click at [81, 172] on span "[DOMAIN_NAME] (SSH v2)" at bounding box center [113, 177] width 130 height 11
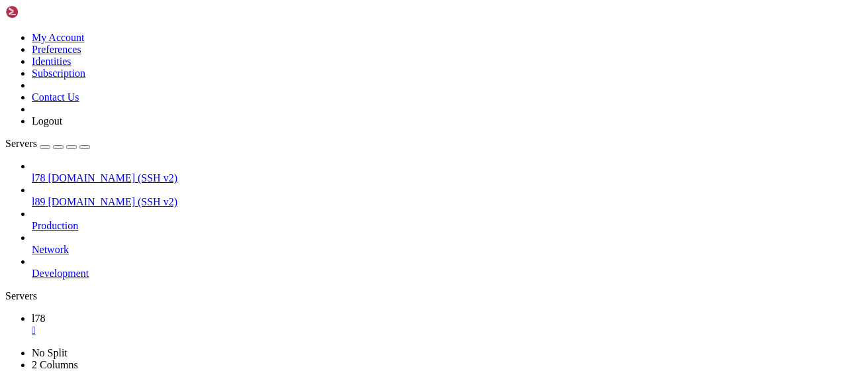
scroll to position [0, 0]
click at [45, 196] on span "l89" at bounding box center [38, 201] width 13 height 11
click at [217, 312] on link "l78 " at bounding box center [434, 324] width 805 height 24
drag, startPoint x: 211, startPoint y: 15, endPoint x: 211, endPoint y: 34, distance: 19.2
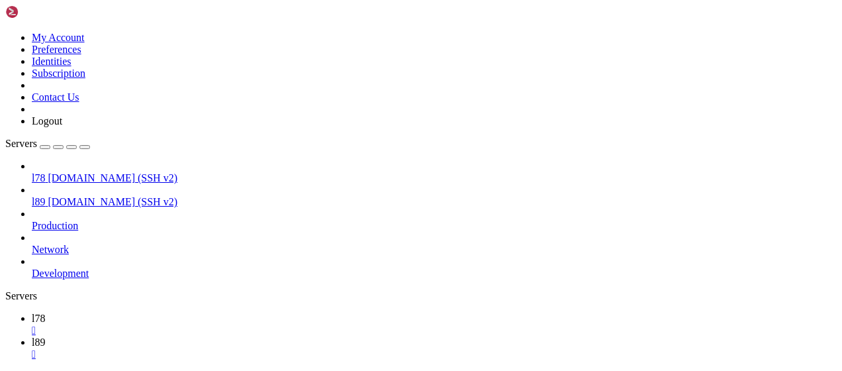
click at [211, 324] on div "" at bounding box center [434, 330] width 805 height 12
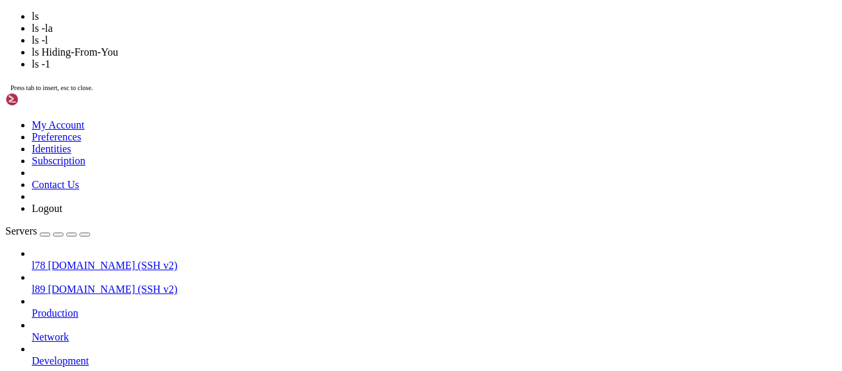
scroll to position [821, 0]
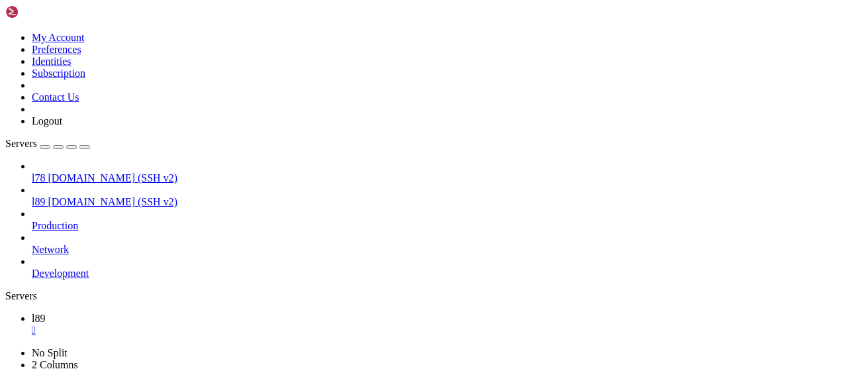
drag, startPoint x: 252, startPoint y: 624, endPoint x: 11, endPoint y: 602, distance: 242.0
drag, startPoint x: 241, startPoint y: 806, endPoint x: 11, endPoint y: 818, distance: 230.0
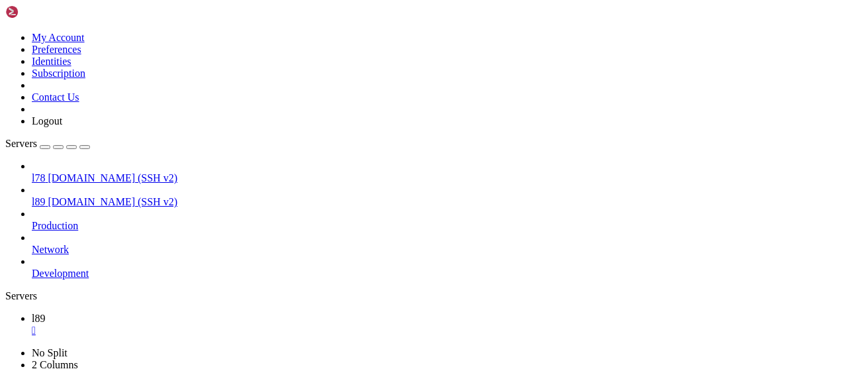
scroll to position [1992, 0]
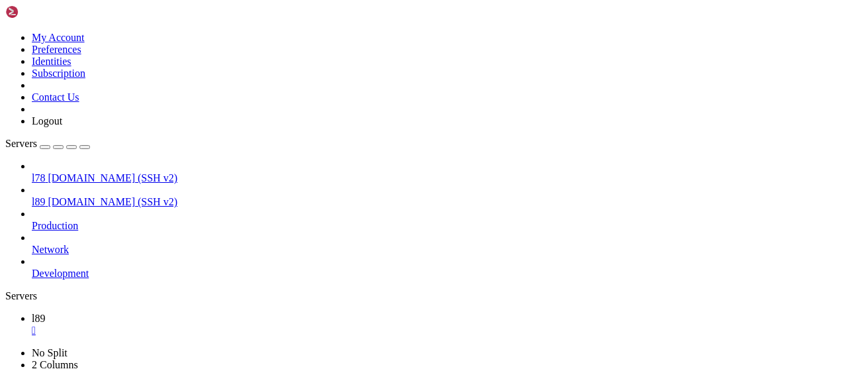
drag, startPoint x: 236, startPoint y: 767, endPoint x: 379, endPoint y: 821, distance: 153.6
drag, startPoint x: 238, startPoint y: 818, endPoint x: 57, endPoint y: 815, distance: 181.4
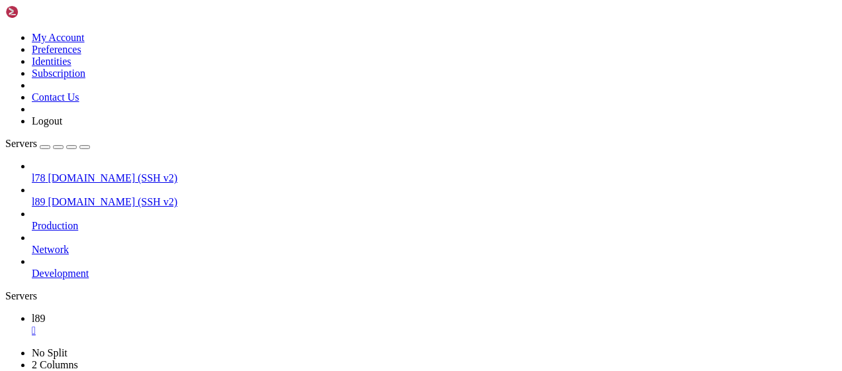
click at [212, 324] on div "" at bounding box center [434, 330] width 805 height 12
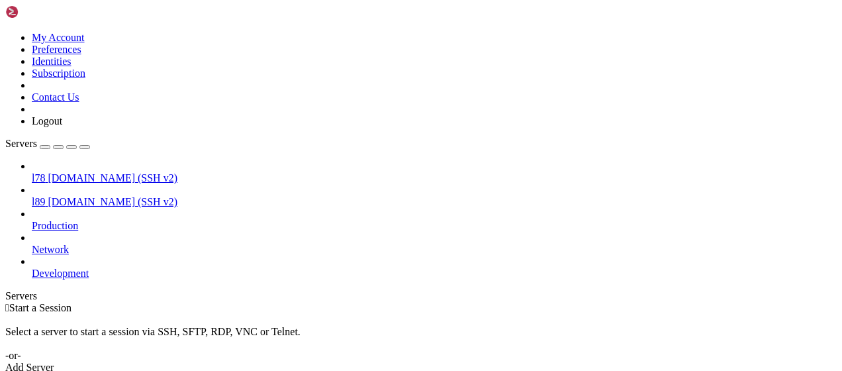
click at [514, 361] on div "Add Server" at bounding box center [420, 367] width 831 height 12
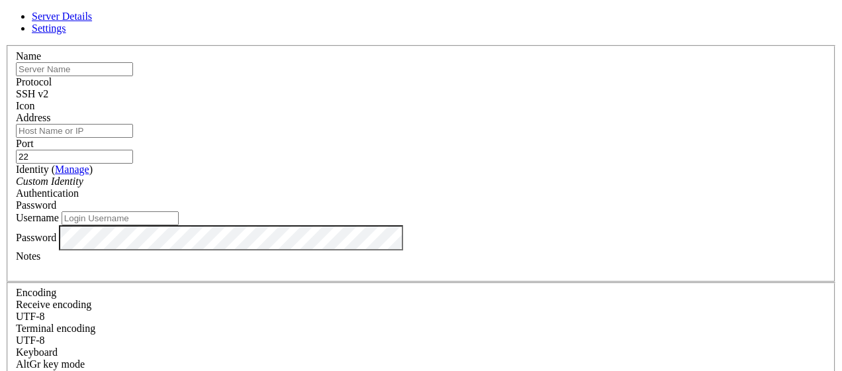
click at [179, 225] on input "Username" at bounding box center [120, 218] width 117 height 14
type input "bandit9"
drag, startPoint x: 831, startPoint y: 229, endPoint x: 478, endPoint y: 234, distance: 353.5
click at [818, 231] on div "Server Details Settings Name Protocol SSH v2 Icon" at bounding box center [420, 284] width 831 height 547
click at [179, 225] on input "bandit9" at bounding box center [120, 218] width 117 height 14
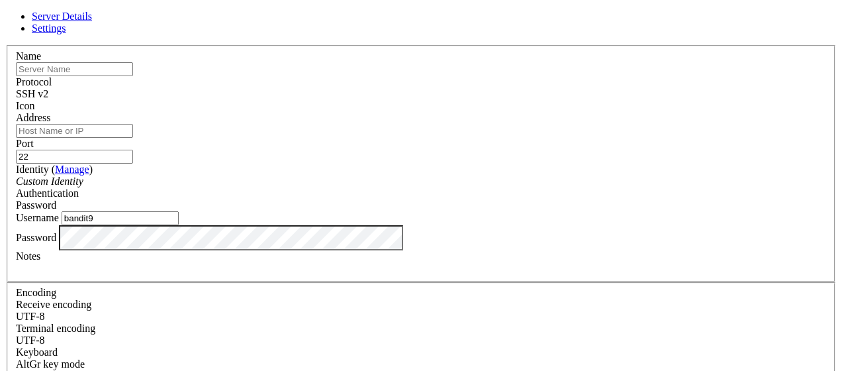
click at [133, 76] on input "text" at bounding box center [74, 69] width 117 height 14
click at [133, 76] on input "l89" at bounding box center [74, 69] width 117 height 14
type input "l910"
click at [351, 187] on div "Custom Identity" at bounding box center [421, 181] width 810 height 12
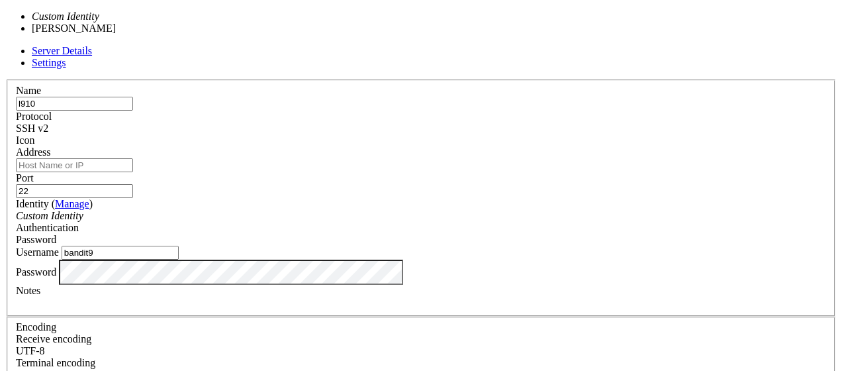
click at [133, 158] on input "Address" at bounding box center [74, 165] width 117 height 14
paste input "[DOMAIN_NAME]"
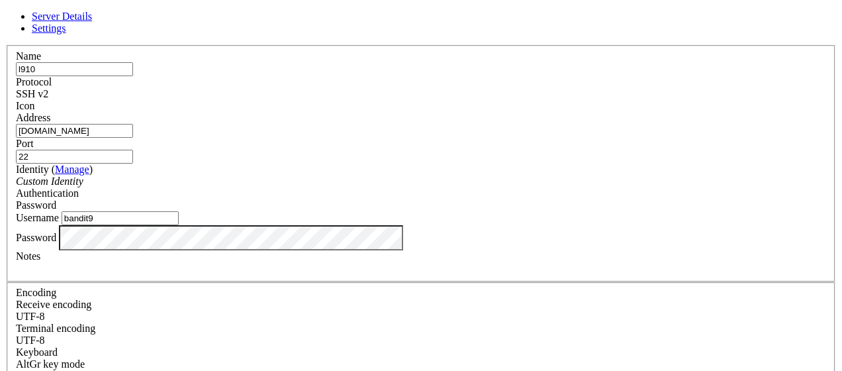
scroll to position [57, 0]
type input "[DOMAIN_NAME]"
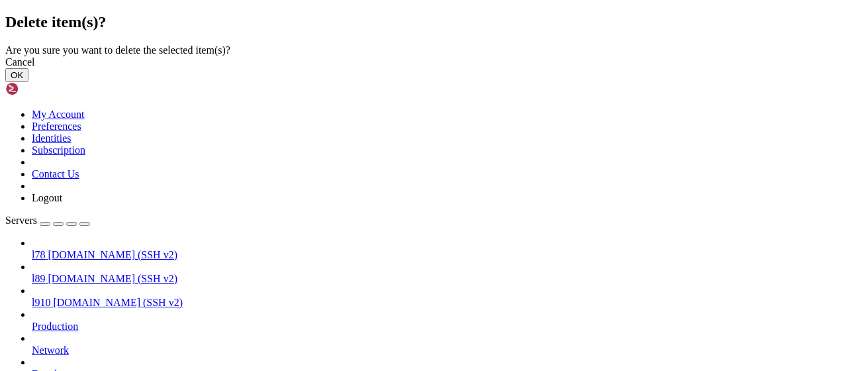
click at [28, 82] on button "OK" at bounding box center [16, 75] width 23 height 14
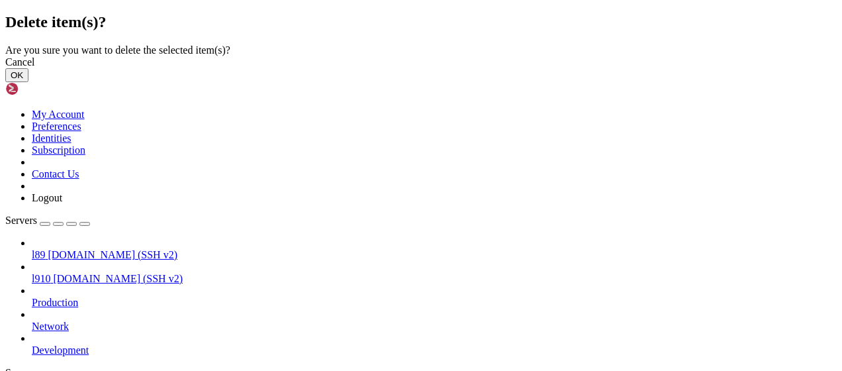
click at [28, 82] on button "OK" at bounding box center [16, 75] width 23 height 14
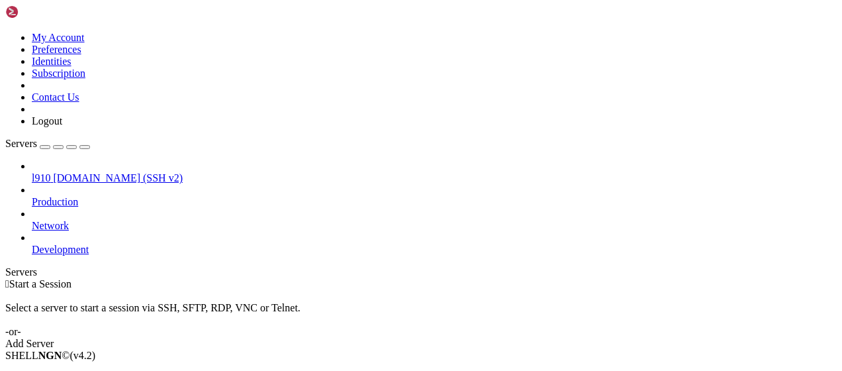
click at [91, 172] on span "[DOMAIN_NAME] (SSH v2)" at bounding box center [118, 177] width 130 height 11
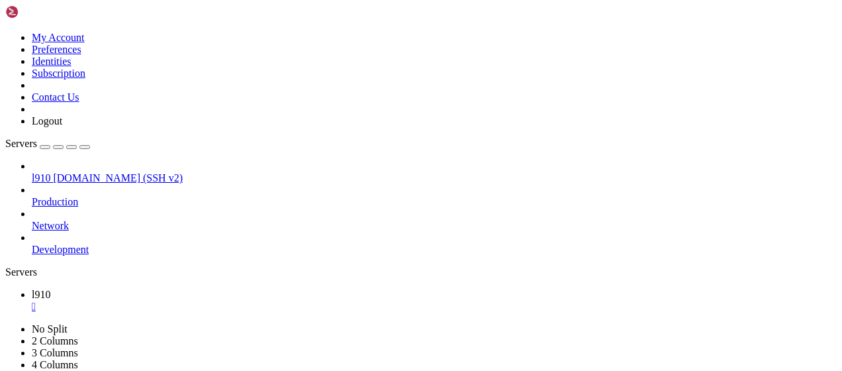
scroll to position [0, 0]
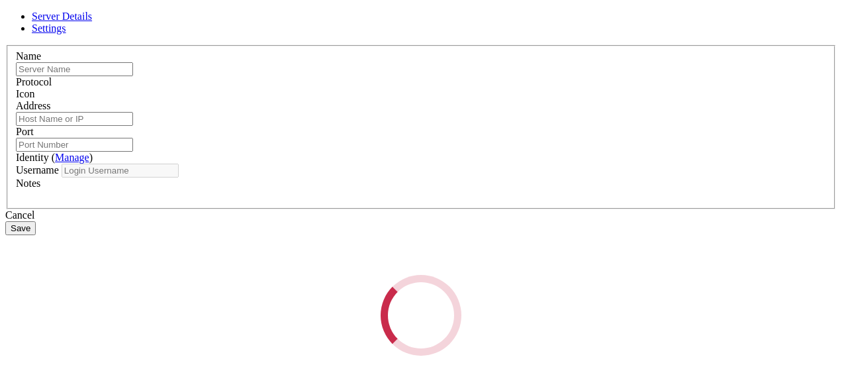
type input "l910"
type input "[DOMAIN_NAME]"
type input "22"
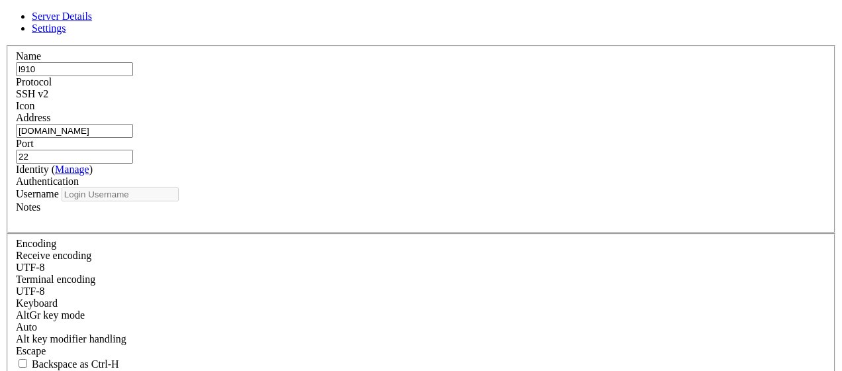
type input "bandit9"
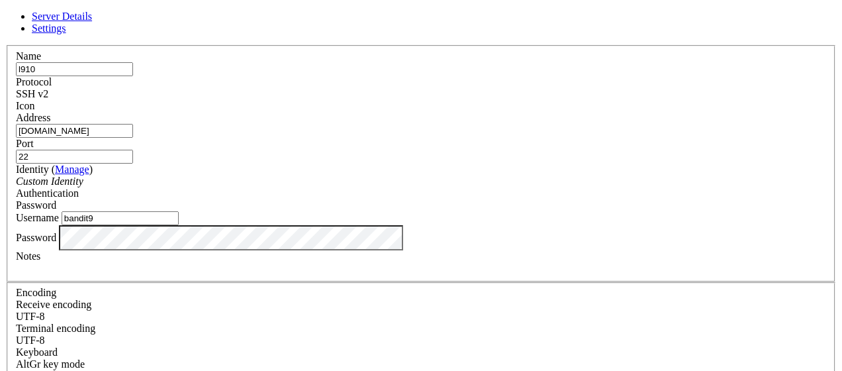
click at [133, 150] on input "22" at bounding box center [74, 157] width 117 height 14
type input "2220"
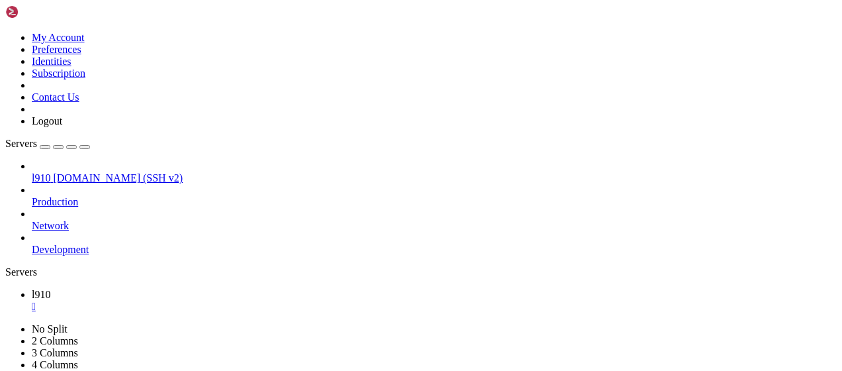
click at [50, 172] on span "l910" at bounding box center [41, 177] width 19 height 11
click at [216, 301] on div "" at bounding box center [434, 307] width 805 height 12
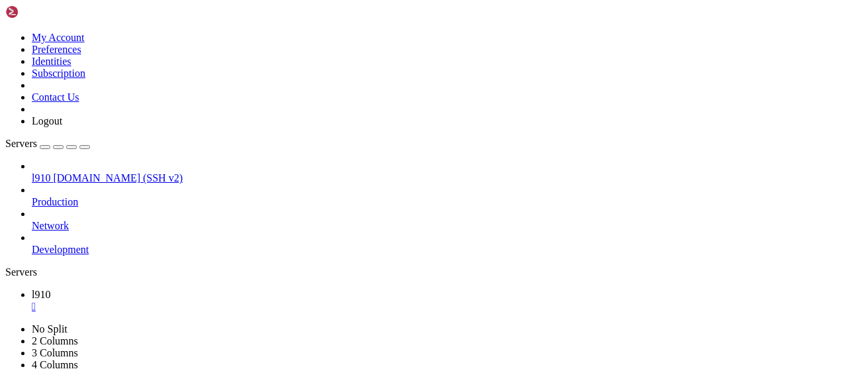
drag, startPoint x: 97, startPoint y: 700, endPoint x: 264, endPoint y: 692, distance: 167.0
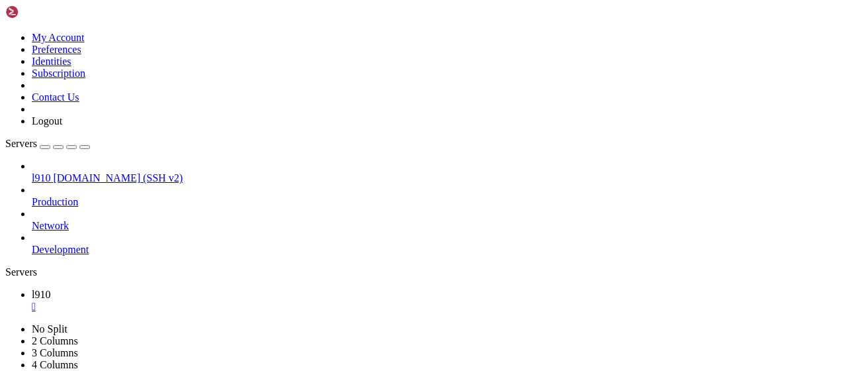
drag, startPoint x: 269, startPoint y: 668, endPoint x: 34, endPoint y: 671, distance: 235.0
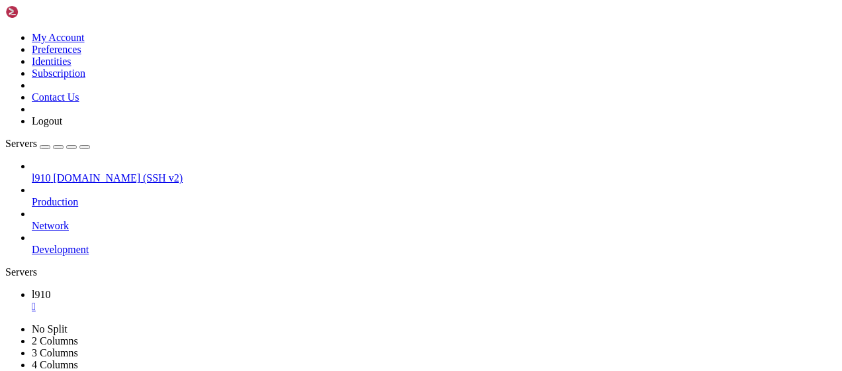
drag, startPoint x: 262, startPoint y: 731, endPoint x: 224, endPoint y: 783, distance: 64.3
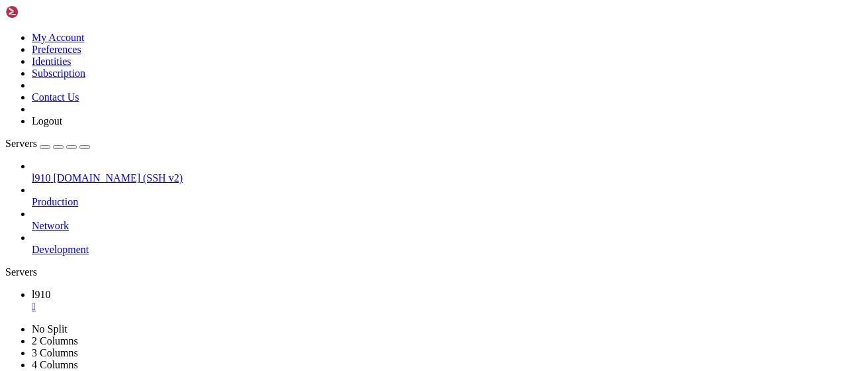
scroll to position [6988, 0]
drag, startPoint x: 387, startPoint y: 651, endPoint x: 366, endPoint y: 780, distance: 130.7
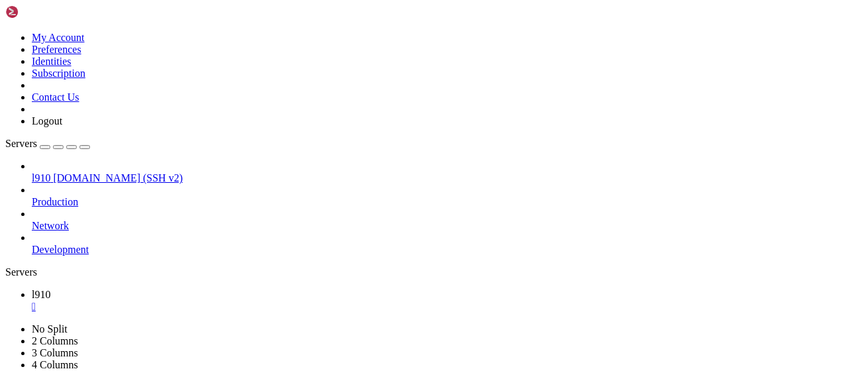
drag, startPoint x: 310, startPoint y: 733, endPoint x: 349, endPoint y: 788, distance: 67.4
drag, startPoint x: 101, startPoint y: 569, endPoint x: 278, endPoint y: 569, distance: 177.4
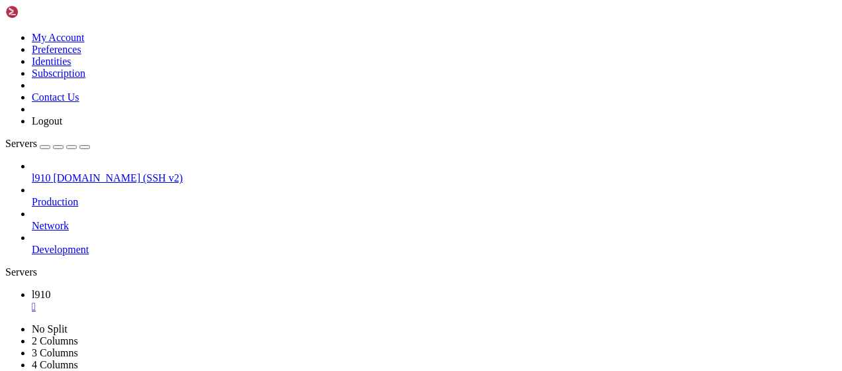
scroll to position [7067, 0]
drag, startPoint x: 546, startPoint y: 633, endPoint x: 494, endPoint y: 623, distance: 53.4
drag, startPoint x: 152, startPoint y: 800, endPoint x: 11, endPoint y: 570, distance: 270.1
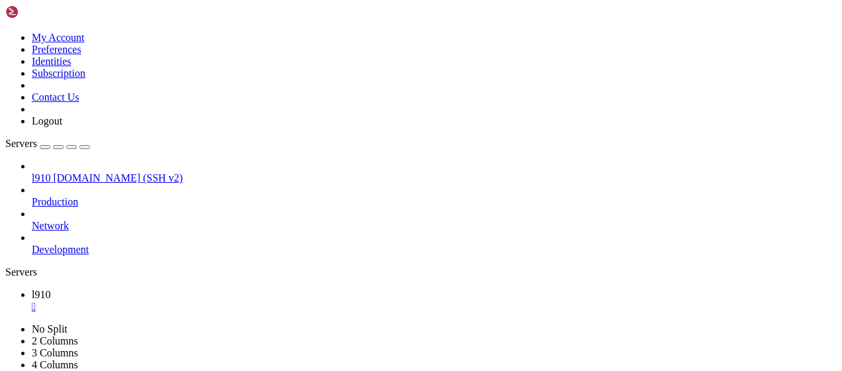
scroll to position [7078, 0]
drag, startPoint x: 11, startPoint y: 636, endPoint x: 203, endPoint y: 732, distance: 214.0
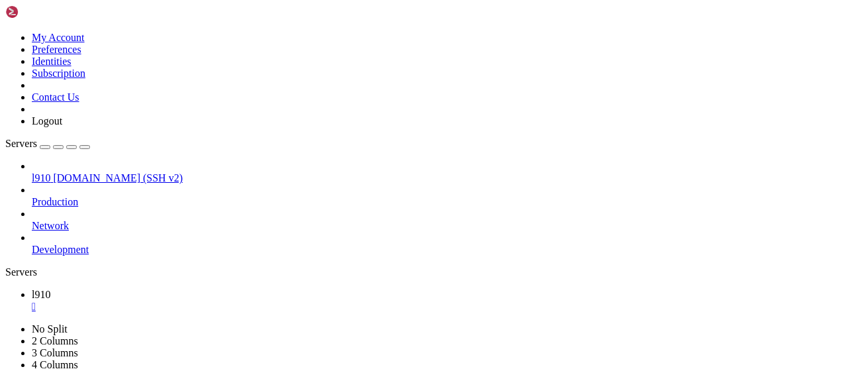
scroll to position [7112, 0]
drag, startPoint x: 319, startPoint y: 737, endPoint x: 350, endPoint y: 785, distance: 57.1
drag, startPoint x: 380, startPoint y: 720, endPoint x: 410, endPoint y: 785, distance: 72.0
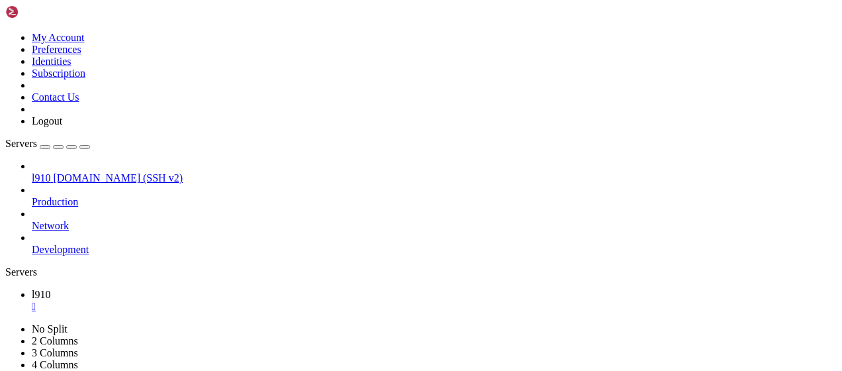
click at [214, 301] on div "" at bounding box center [434, 307] width 805 height 12
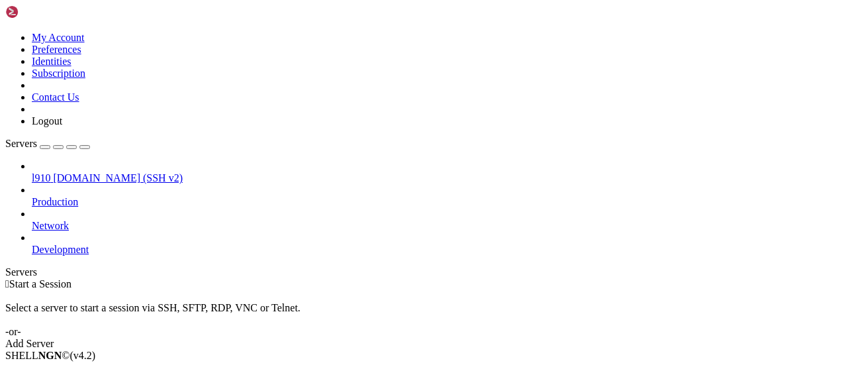
click at [494, 338] on div "Add Server" at bounding box center [420, 344] width 831 height 12
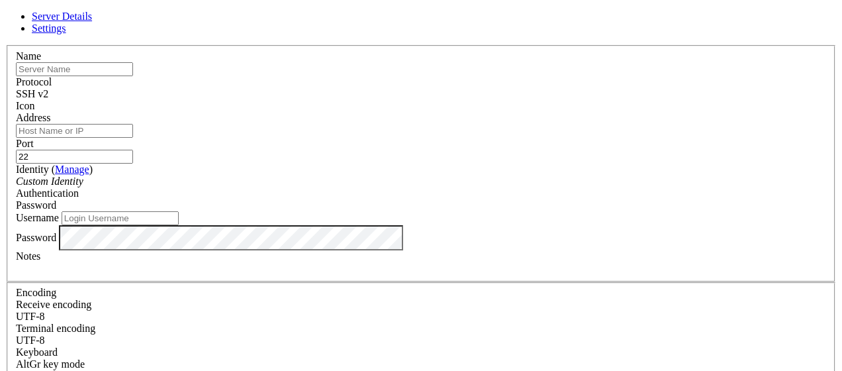
click at [179, 225] on input "Username" at bounding box center [120, 218] width 117 height 14
type input "bandit10"
drag, startPoint x: 670, startPoint y: 238, endPoint x: 605, endPoint y: 250, distance: 66.0
click at [670, 238] on div "Server Details Settings Name Protocol SSH v2 Icon" at bounding box center [420, 284] width 831 height 547
click at [133, 130] on input "Address" at bounding box center [74, 131] width 117 height 14
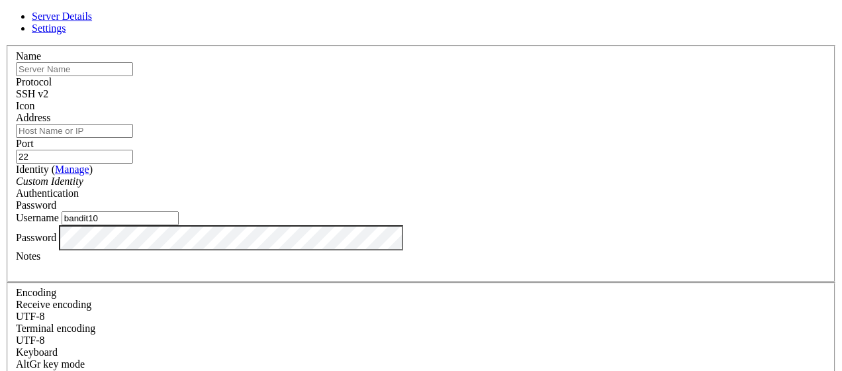
click at [133, 150] on input "22" at bounding box center [74, 157] width 117 height 14
type input "2220"
click at [133, 76] on input "text" at bounding box center [74, 69] width 117 height 14
type input "l10"
click at [133, 138] on input "Address" at bounding box center [74, 131] width 117 height 14
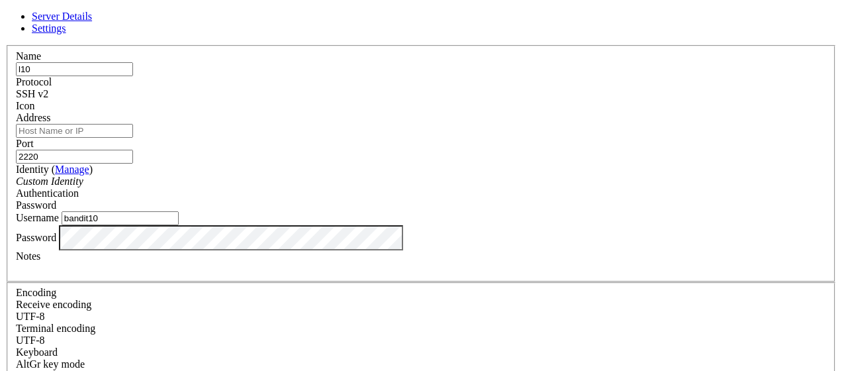
paste input "[DOMAIN_NAME]"
type input "[DOMAIN_NAME]"
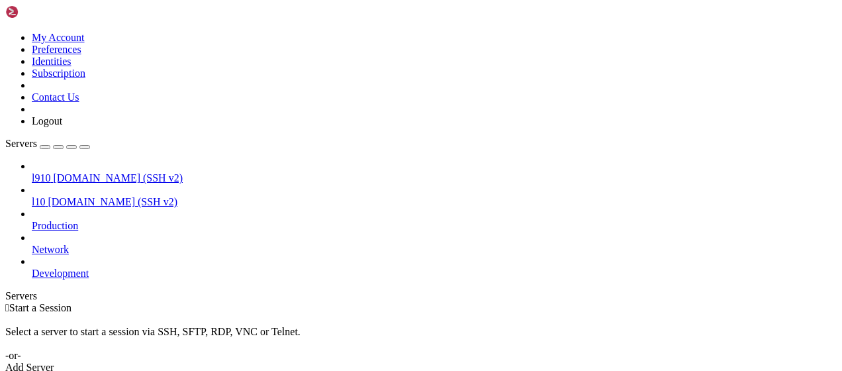
click at [45, 196] on span "l10" at bounding box center [38, 201] width 13 height 11
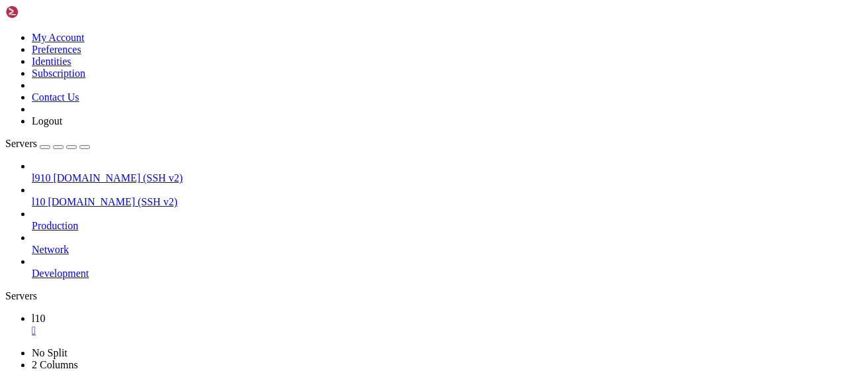
scroll to position [799, 0]
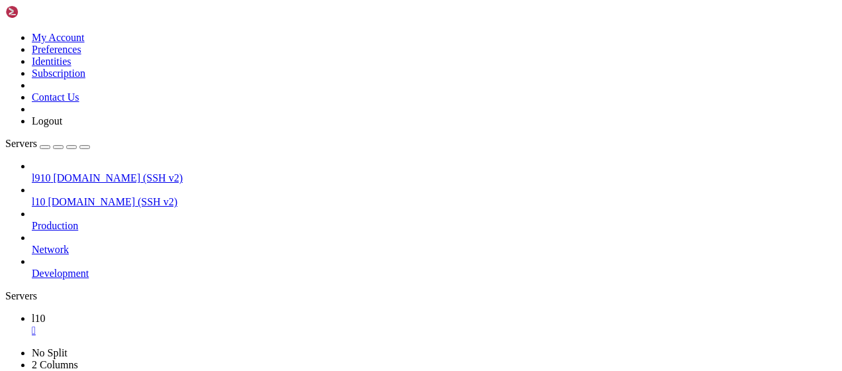
scroll to position [0, 0]
drag, startPoint x: 265, startPoint y: 602, endPoint x: 187, endPoint y: 565, distance: 86.5
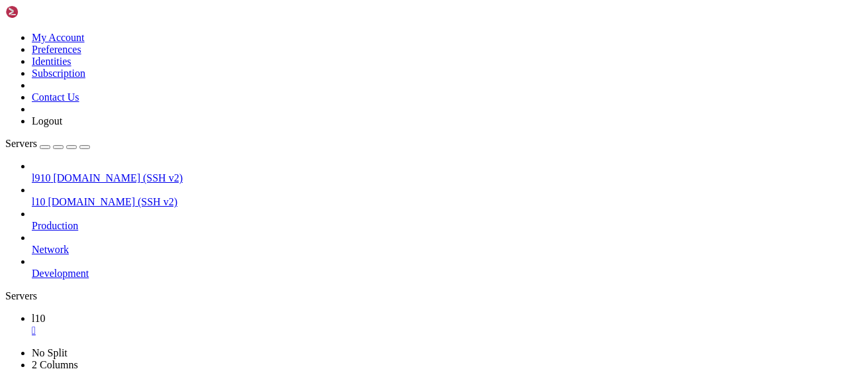
drag, startPoint x: 177, startPoint y: 636, endPoint x: 11, endPoint y: 627, distance: 166.4
drag, startPoint x: 396, startPoint y: 614, endPoint x: 13, endPoint y: 616, distance: 383.3
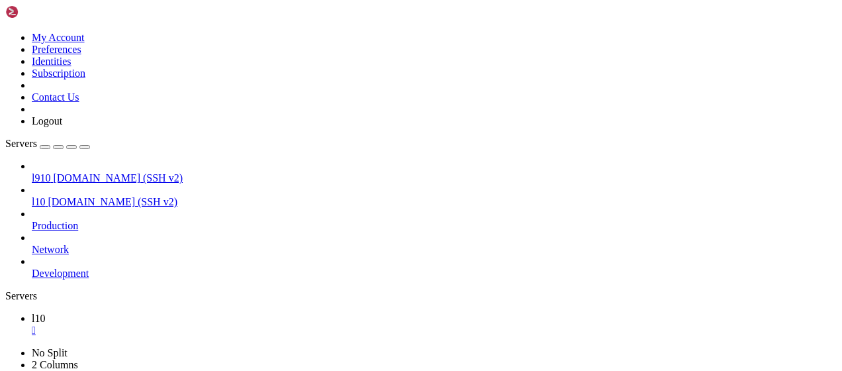
drag, startPoint x: 279, startPoint y: 675, endPoint x: 312, endPoint y: 755, distance: 87.3
drag, startPoint x: 292, startPoint y: 718, endPoint x: 102, endPoint y: 714, distance: 190.0
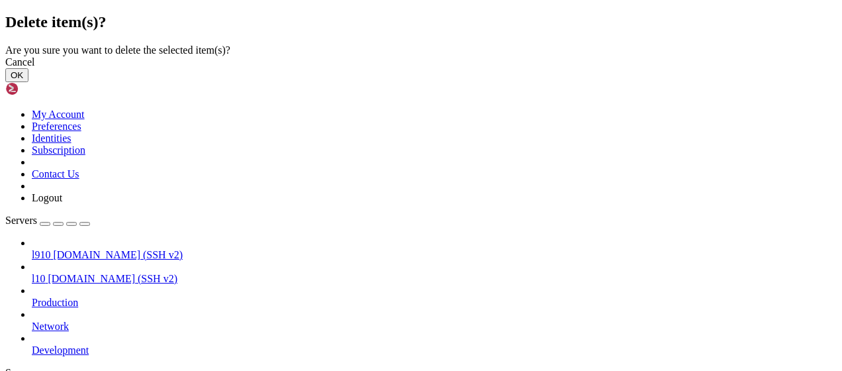
drag, startPoint x: 555, startPoint y: 225, endPoint x: 44, endPoint y: 42, distance: 542.1
click at [28, 82] on button "OK" at bounding box center [16, 75] width 23 height 14
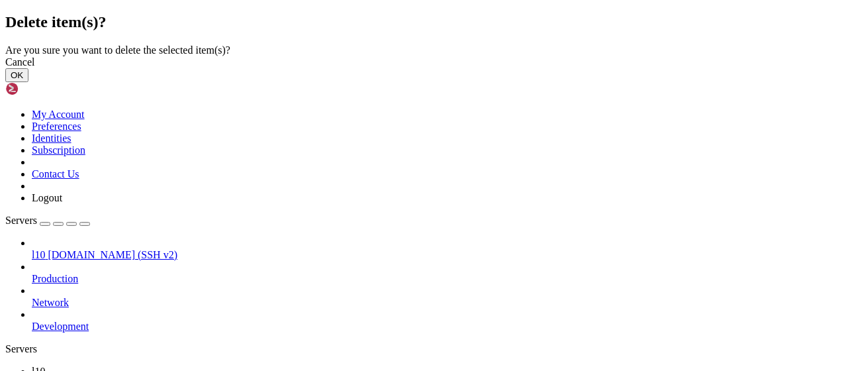
click at [28, 82] on button "OK" at bounding box center [16, 75] width 23 height 14
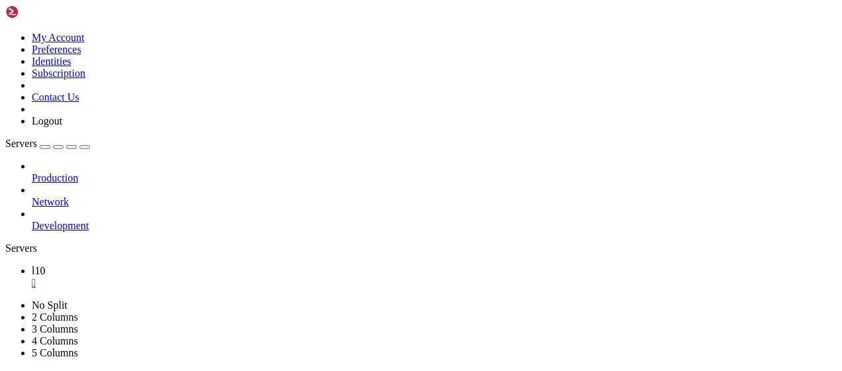
click at [208, 277] on div "" at bounding box center [434, 283] width 805 height 12
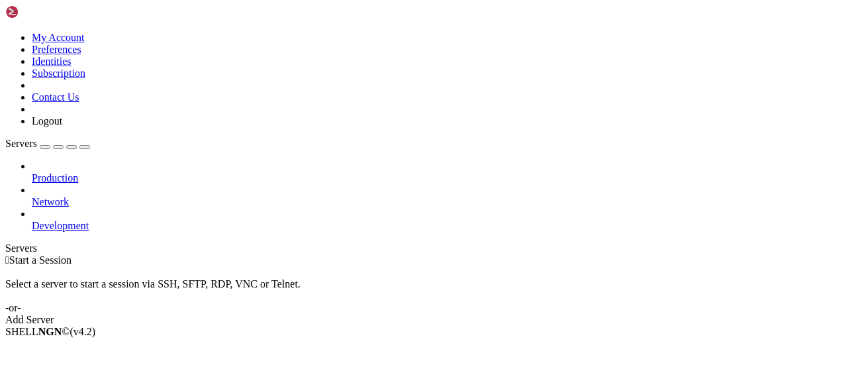
click at [506, 314] on div "Add Server" at bounding box center [420, 320] width 831 height 12
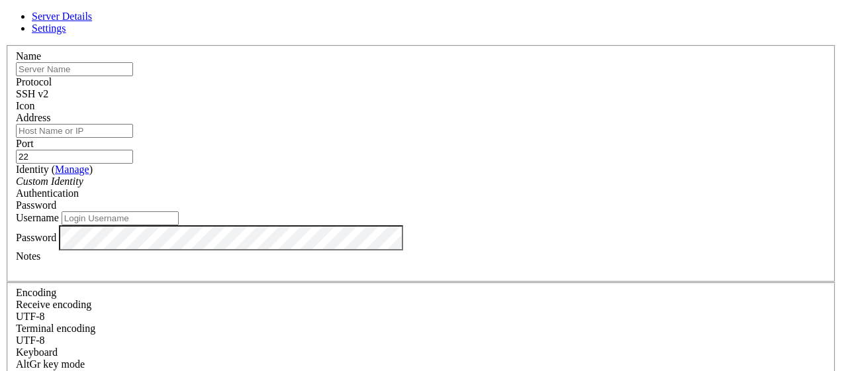
click at [133, 150] on input "22" at bounding box center [74, 157] width 117 height 14
type input "2220"
click at [789, 252] on div "Server Details Settings Name Protocol SSH v2 Icon" at bounding box center [420, 284] width 831 height 547
click at [179, 225] on input "Username" at bounding box center [120, 218] width 117 height 14
type input "bandit11"
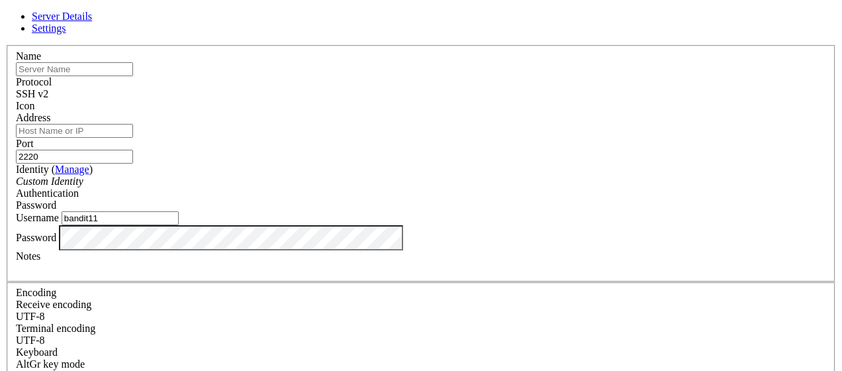
click at [133, 138] on input "Address" at bounding box center [74, 131] width 117 height 14
paste input "[DOMAIN_NAME]"
type input "[DOMAIN_NAME]"
click at [133, 76] on input "text" at bounding box center [74, 69] width 117 height 14
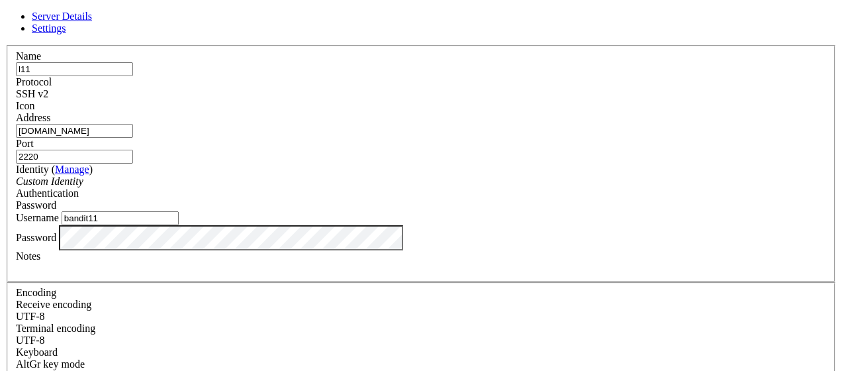
type input "l11"
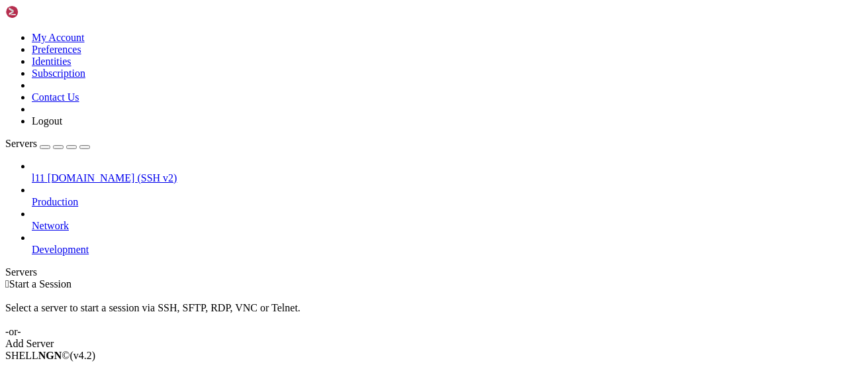
click at [45, 172] on span "l11" at bounding box center [38, 177] width 13 height 11
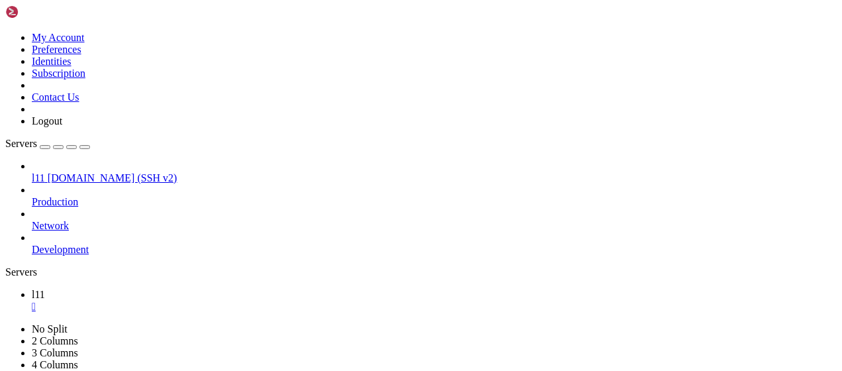
scroll to position [0, 0]
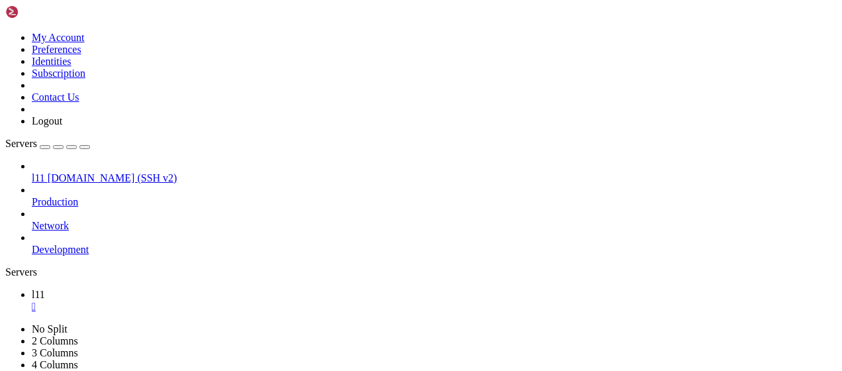
drag, startPoint x: 273, startPoint y: 722, endPoint x: 300, endPoint y: 784, distance: 68.2
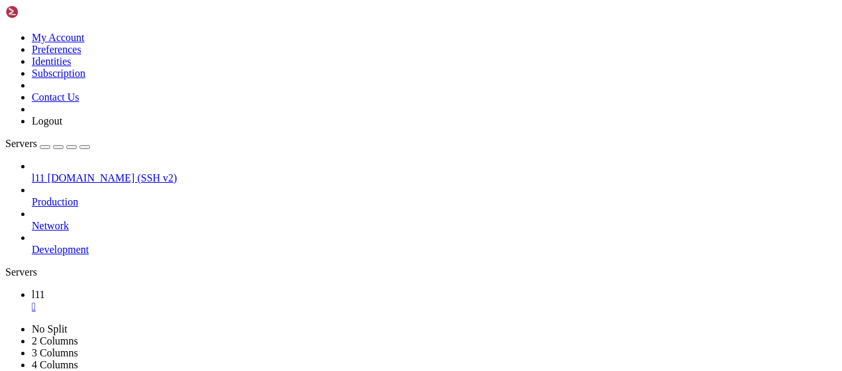
scroll to position [3072, 0]
drag, startPoint x: 326, startPoint y: 749, endPoint x: 340, endPoint y: 793, distance: 46.5
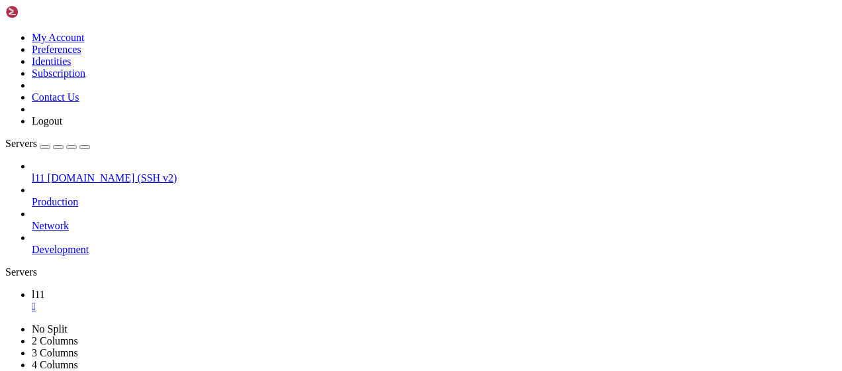
drag, startPoint x: 291, startPoint y: 638, endPoint x: 273, endPoint y: 752, distance: 115.3
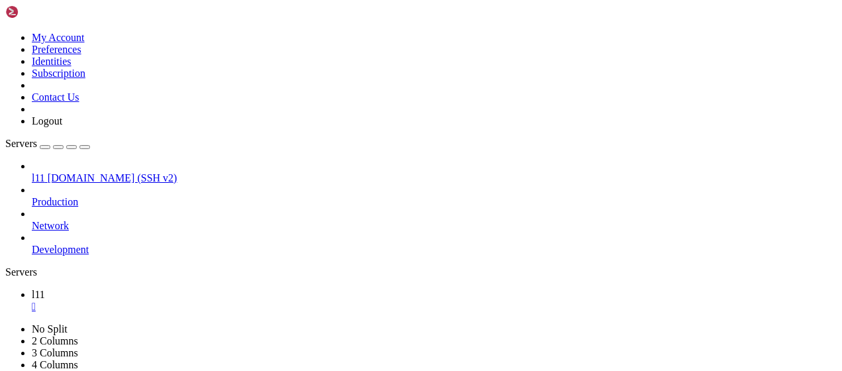
drag, startPoint x: 131, startPoint y: 782, endPoint x: 62, endPoint y: 780, distance: 68.9
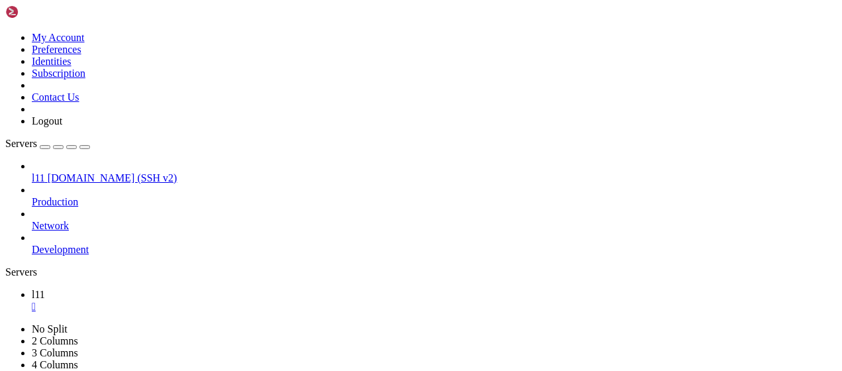
drag, startPoint x: 164, startPoint y: 792, endPoint x: 346, endPoint y: 803, distance: 181.7
drag, startPoint x: 299, startPoint y: 731, endPoint x: 238, endPoint y: 742, distance: 61.8
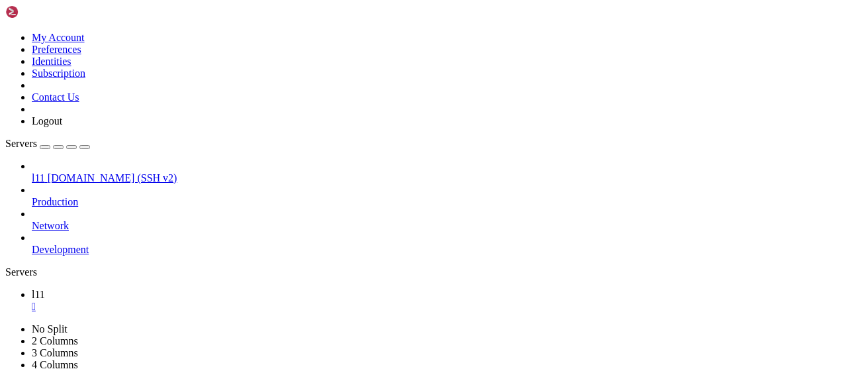
drag, startPoint x: 238, startPoint y: 742, endPoint x: 276, endPoint y: 803, distance: 72.0
drag, startPoint x: 62, startPoint y: 691, endPoint x: 126, endPoint y: 690, distance: 64.2
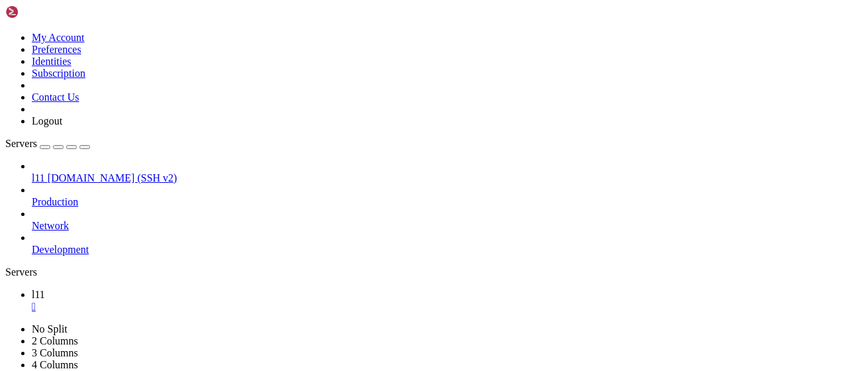
drag, startPoint x: 266, startPoint y: 776, endPoint x: 266, endPoint y: 788, distance: 11.9
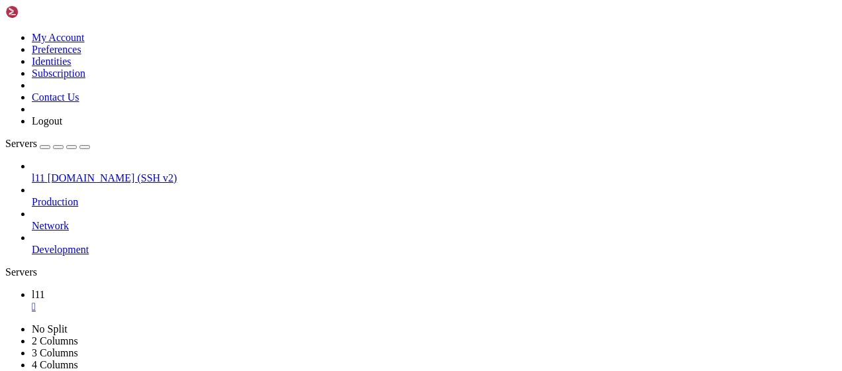
drag, startPoint x: 12, startPoint y: 656, endPoint x: 310, endPoint y: 767, distance: 318.4
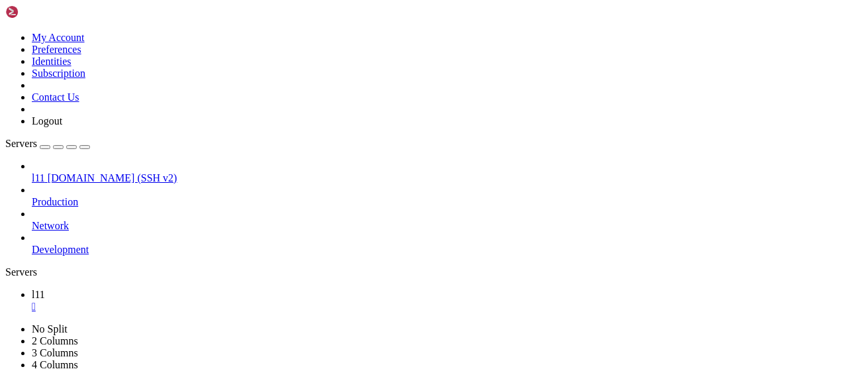
drag, startPoint x: 331, startPoint y: 707, endPoint x: 258, endPoint y: 790, distance: 110.7
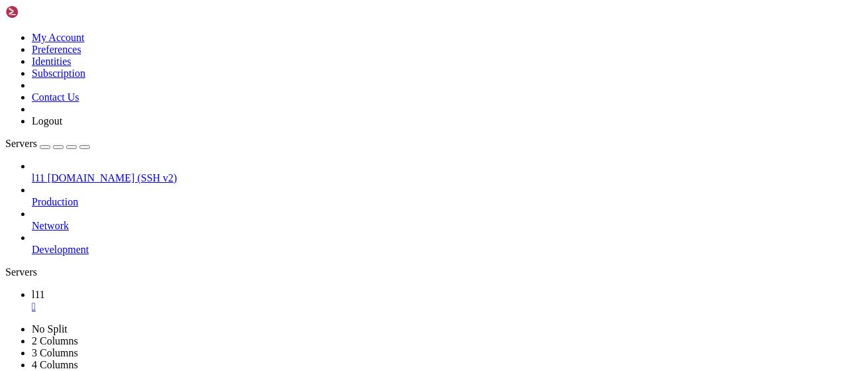
drag, startPoint x: 397, startPoint y: 744, endPoint x: 424, endPoint y: 751, distance: 28.1
drag, startPoint x: 547, startPoint y: 777, endPoint x: 11, endPoint y: 593, distance: 567.5
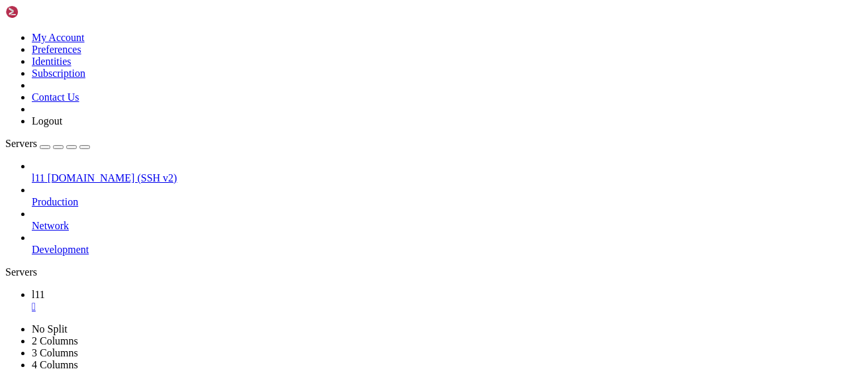
scroll to position [3781, 0]
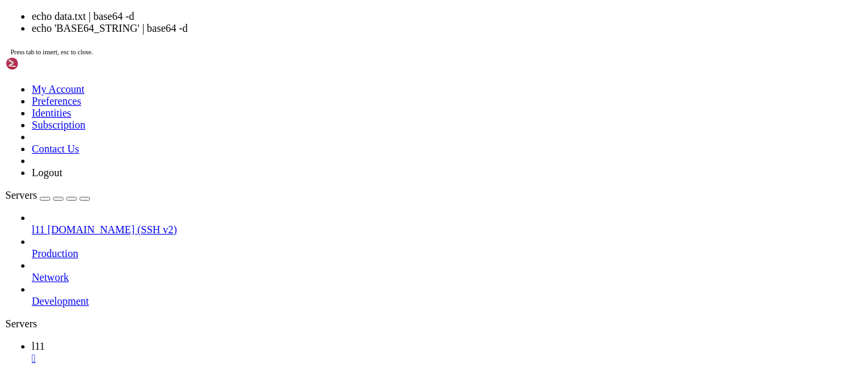
drag, startPoint x: 283, startPoint y: 706, endPoint x: 13, endPoint y: 709, distance: 269.4
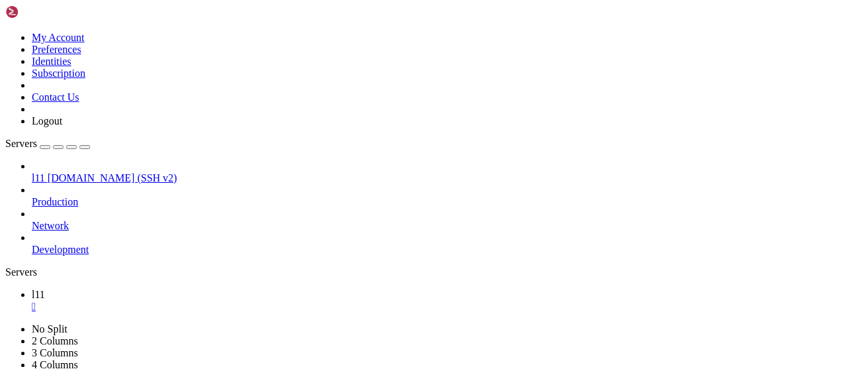
drag, startPoint x: 320, startPoint y: 737, endPoint x: 455, endPoint y: 671, distance: 149.5
drag, startPoint x: 303, startPoint y: 660, endPoint x: 380, endPoint y: 713, distance: 93.8
